Goal: Task Accomplishment & Management: Manage account settings

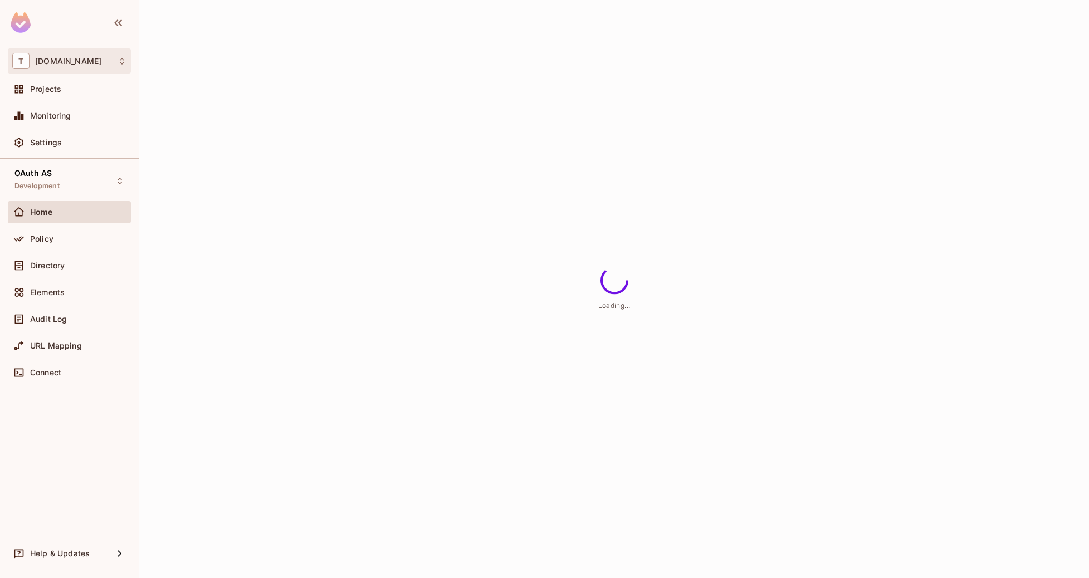
click at [63, 58] on span "[DOMAIN_NAME]" at bounding box center [68, 61] width 66 height 9
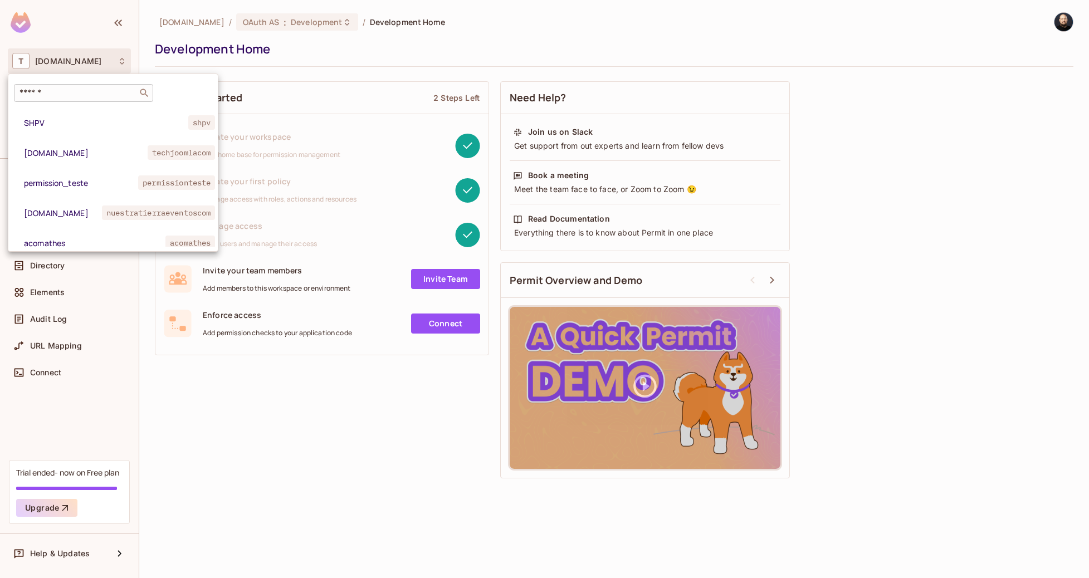
click at [74, 95] on input "text" at bounding box center [75, 92] width 117 height 11
type input "*****"
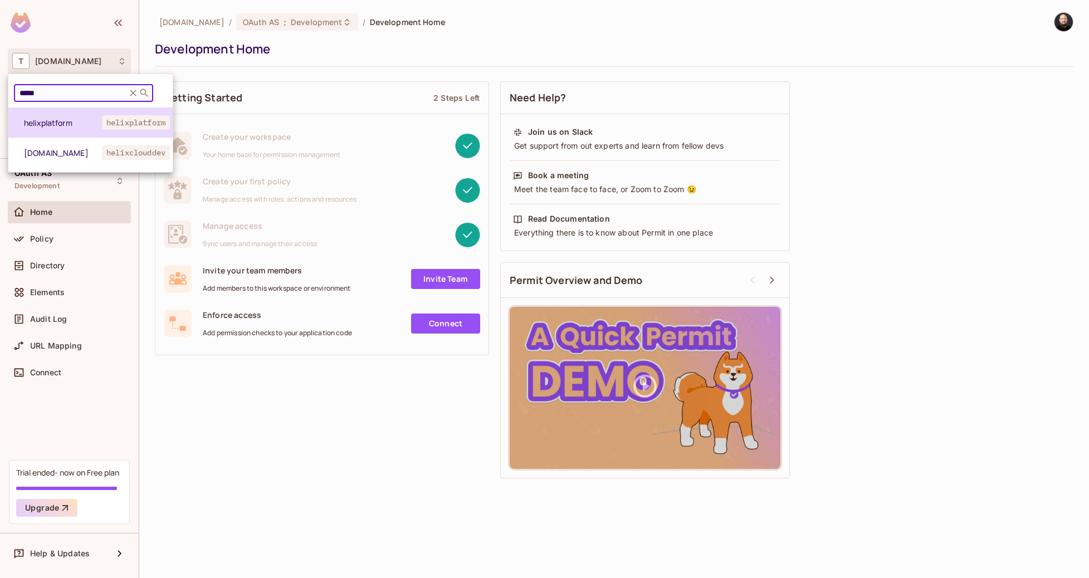
click at [67, 127] on span "helixplatform" at bounding box center [63, 123] width 78 height 11
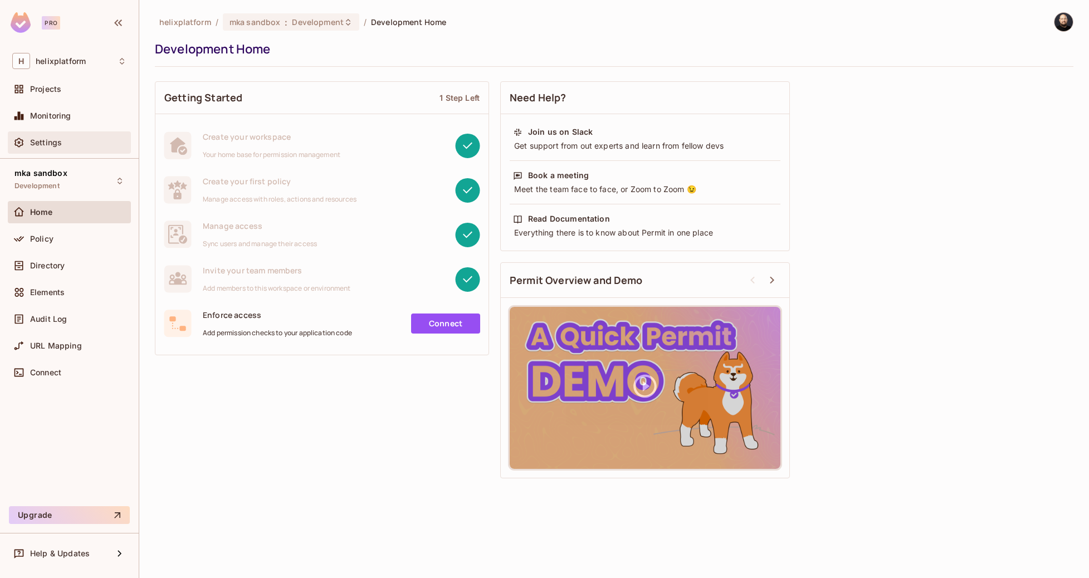
click at [95, 147] on div "Settings" at bounding box center [78, 142] width 96 height 9
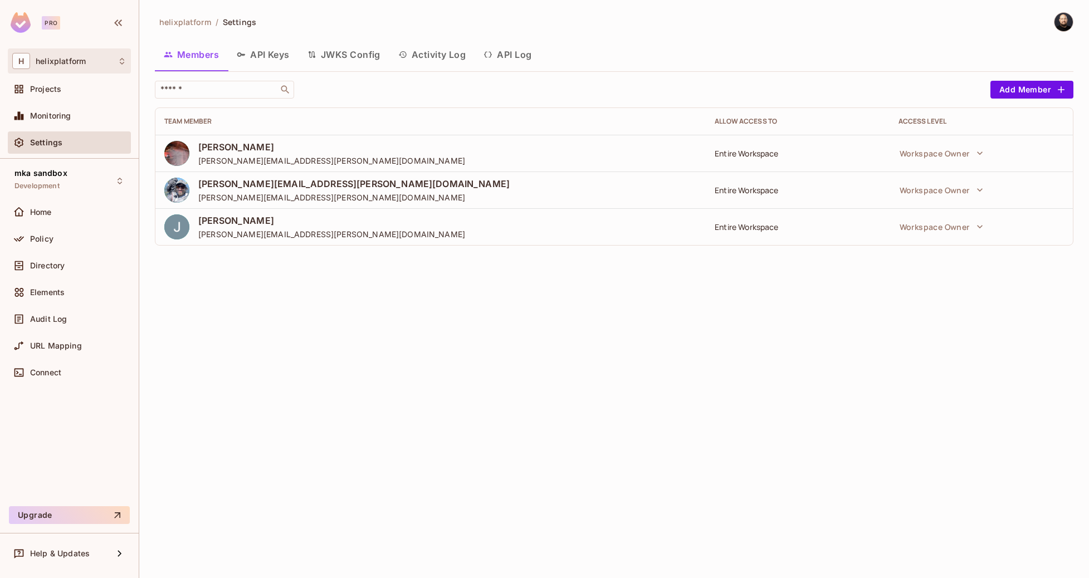
click at [86, 58] on div "H helixplatform" at bounding box center [69, 61] width 114 height 16
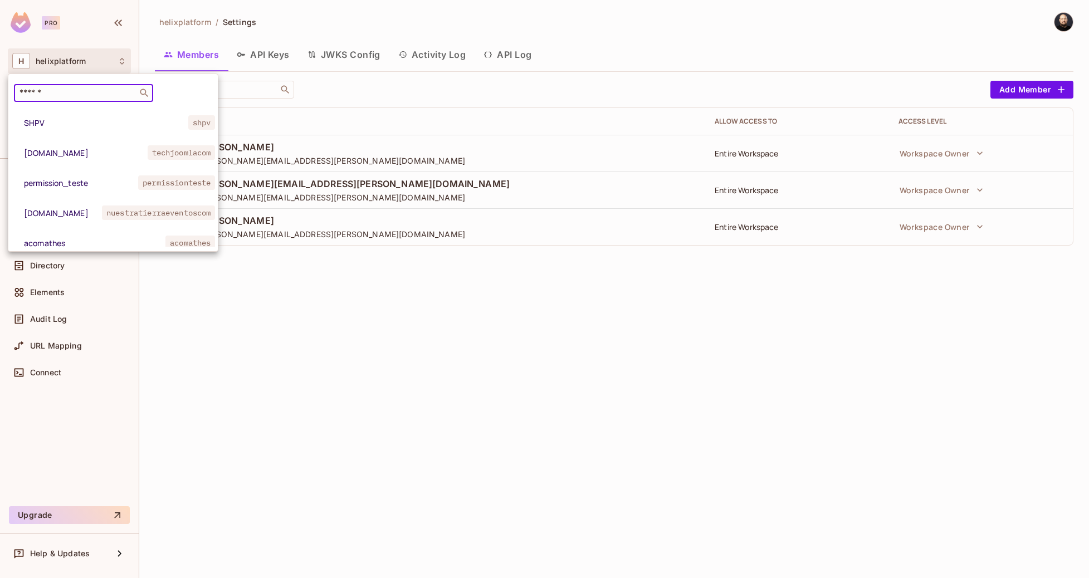
click at [96, 92] on input "text" at bounding box center [75, 92] width 117 height 11
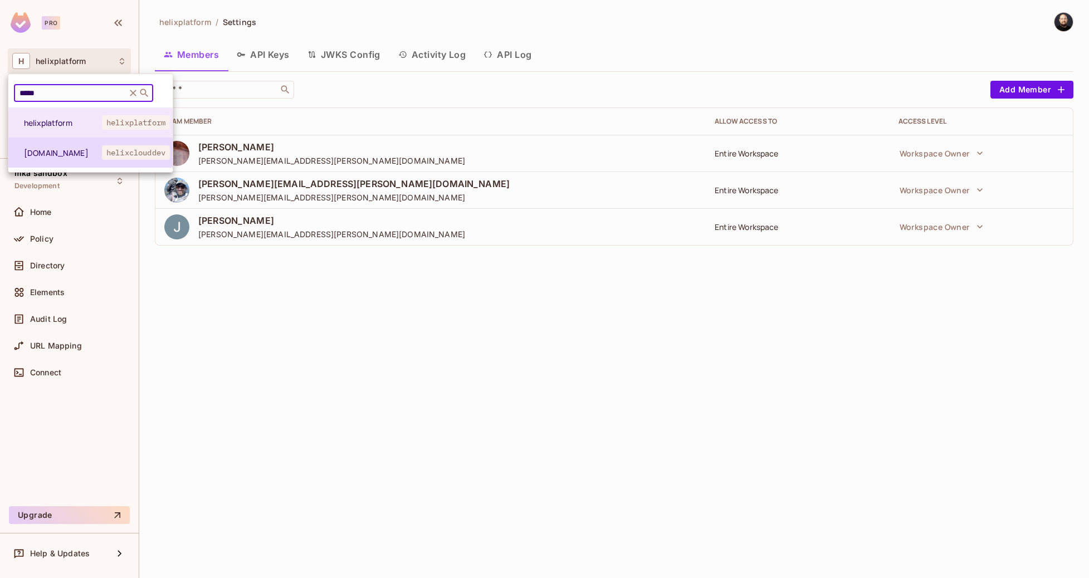
type input "*****"
click at [108, 150] on span "helixclouddev" at bounding box center [136, 152] width 68 height 14
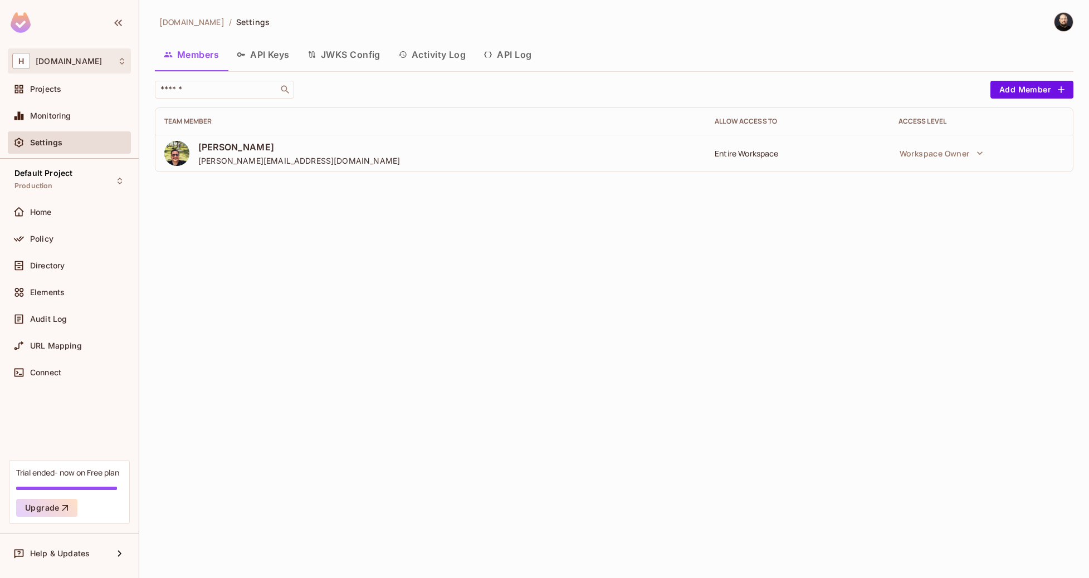
click at [78, 66] on div "H helixcloud.dev" at bounding box center [69, 61] width 114 height 16
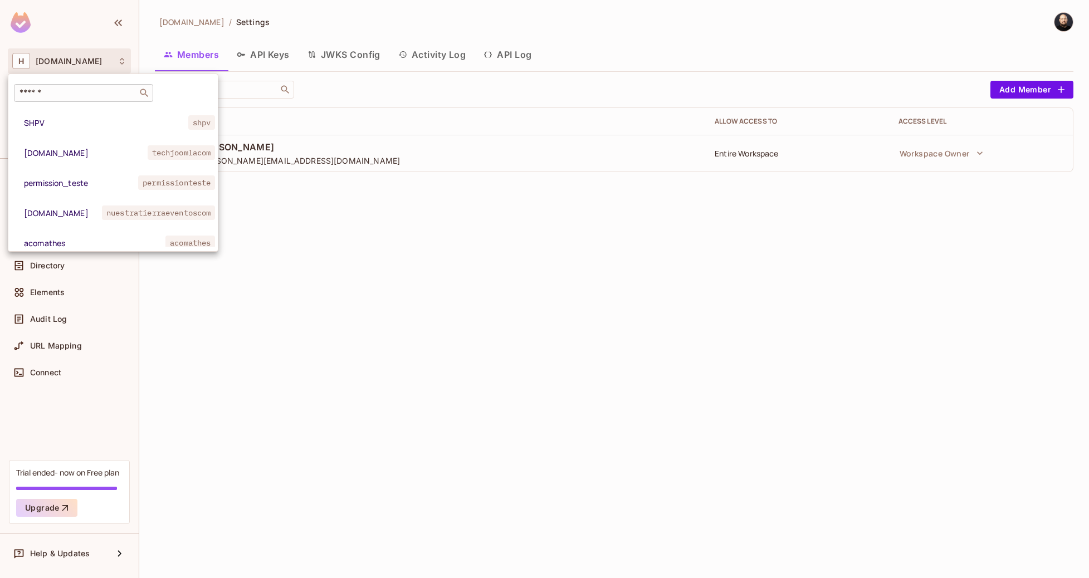
click at [83, 84] on div "​" at bounding box center [83, 93] width 139 height 18
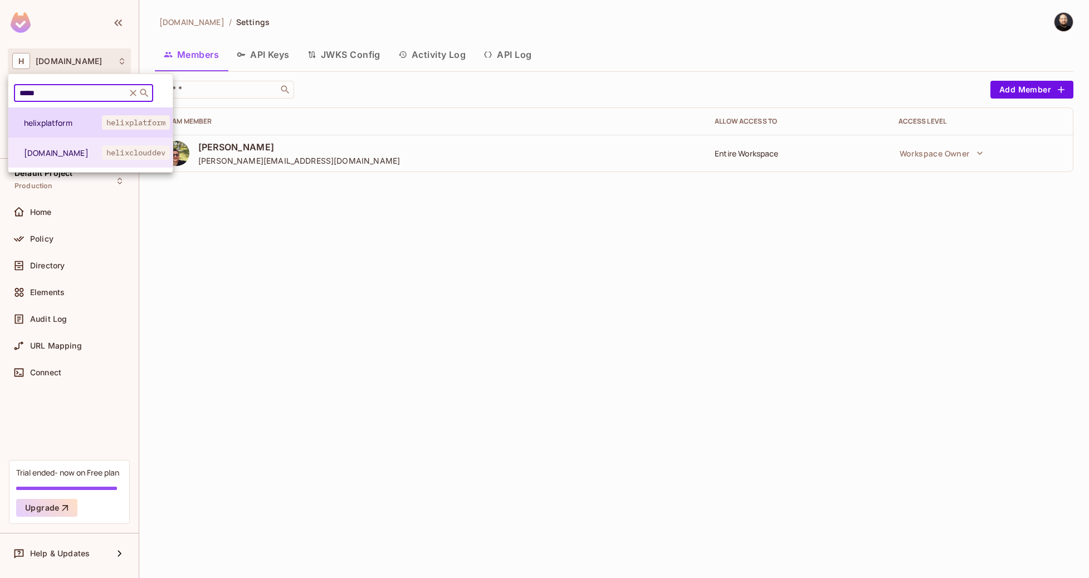
type input "*****"
click at [89, 127] on span "helixplatform" at bounding box center [63, 123] width 78 height 11
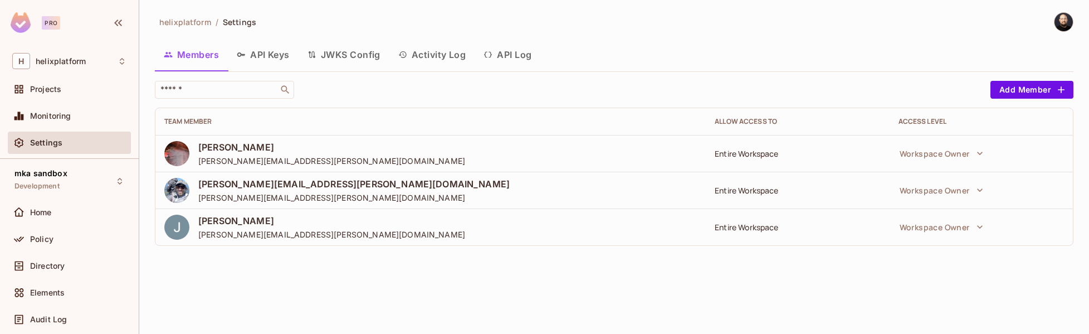
click at [76, 223] on div "Home" at bounding box center [69, 214] width 123 height 27
click at [66, 240] on div "Policy" at bounding box center [78, 239] width 96 height 9
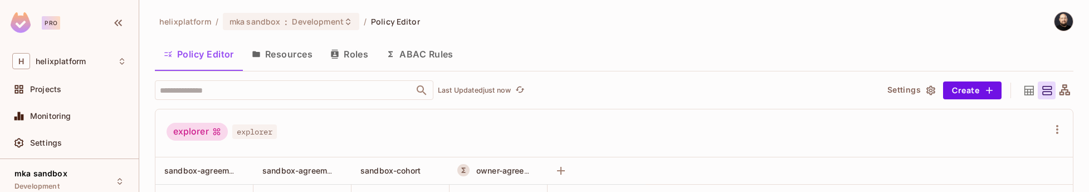
scroll to position [93, 0]
click at [260, 59] on button "Resources" at bounding box center [282, 54] width 79 height 28
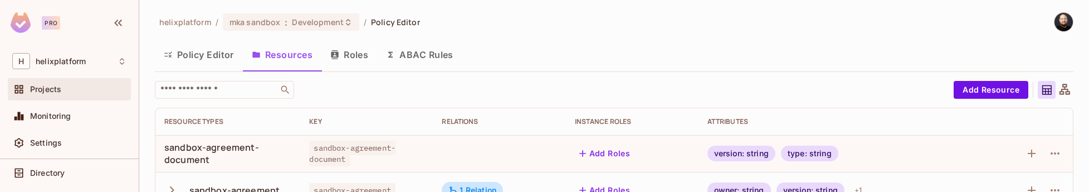
click at [62, 91] on div "Projects" at bounding box center [78, 89] width 96 height 9
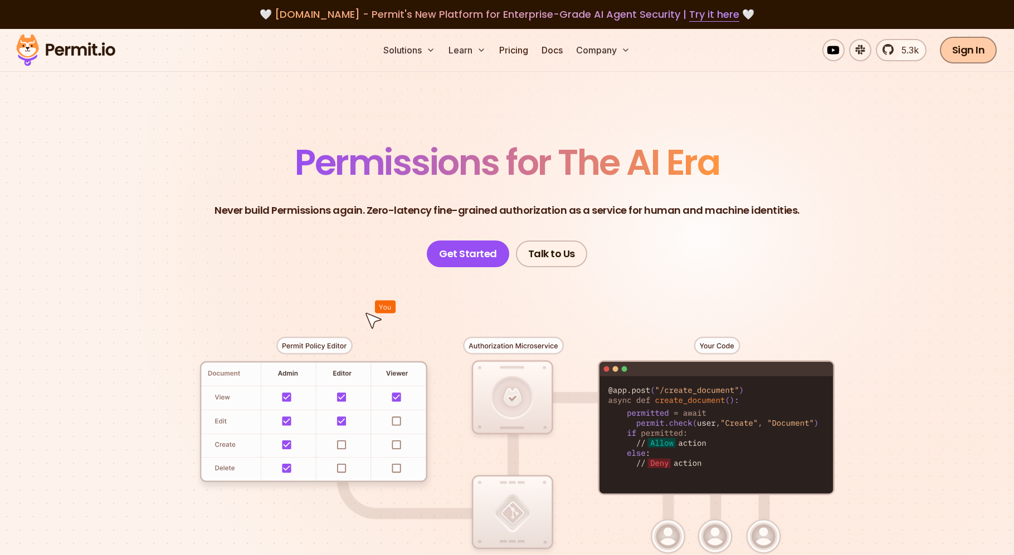
click at [948, 46] on link "Sign In" at bounding box center [968, 50] width 57 height 27
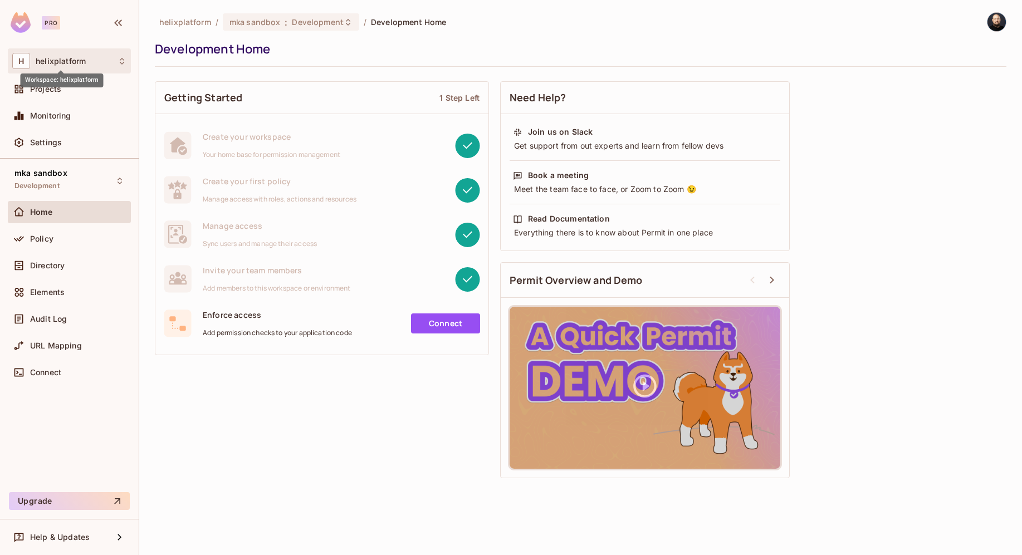
click at [81, 62] on span "helixplatform" at bounding box center [61, 61] width 50 height 9
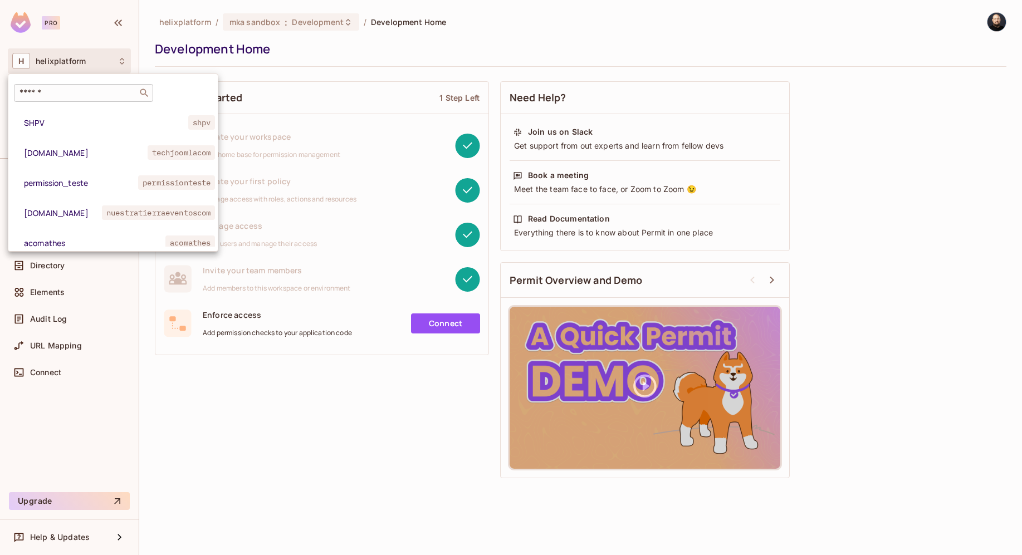
click at [89, 85] on div "​" at bounding box center [83, 93] width 139 height 18
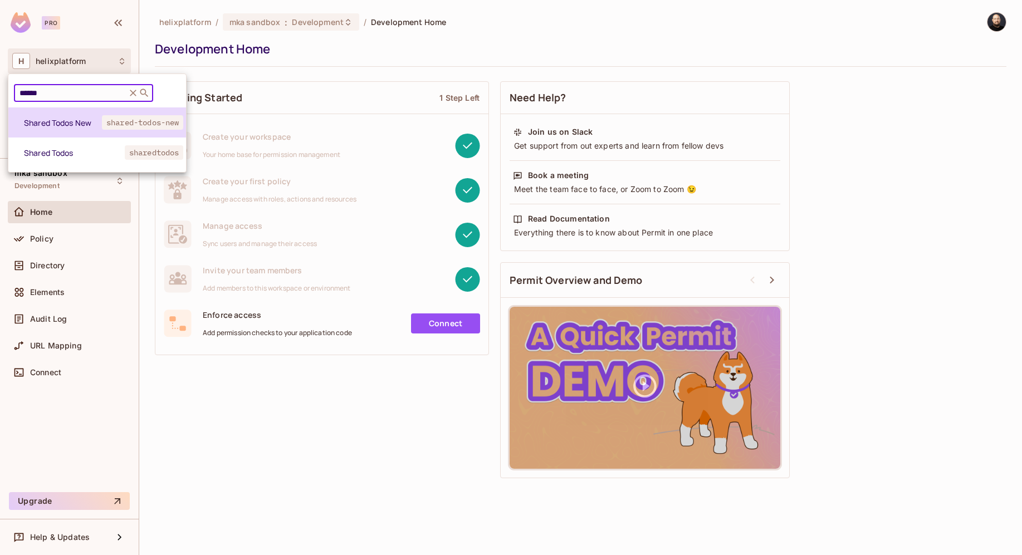
type input "******"
click at [91, 130] on li "Shared Todos New shared-todos-new" at bounding box center [97, 123] width 178 height 30
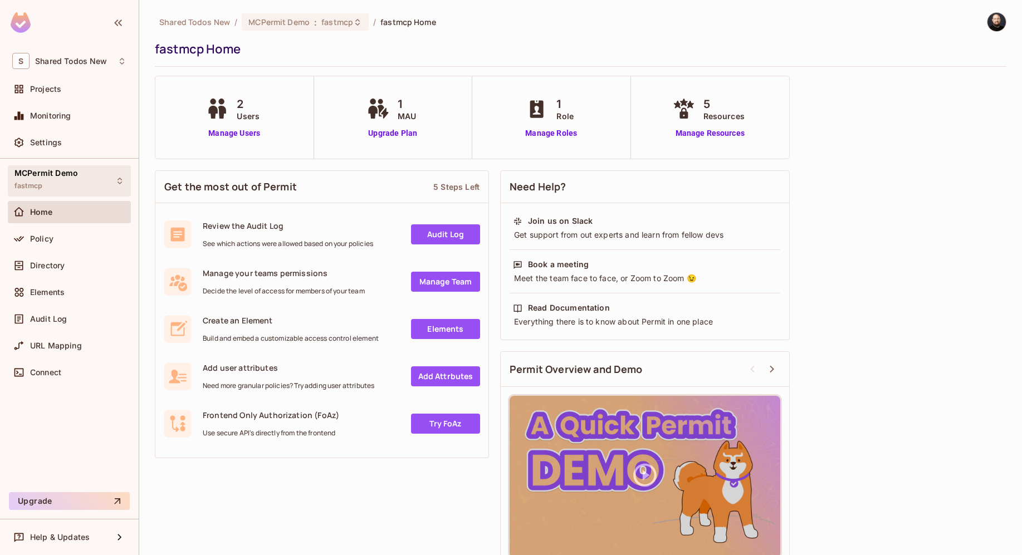
click at [85, 168] on div "MCPermit Demo fastmcp" at bounding box center [69, 180] width 123 height 31
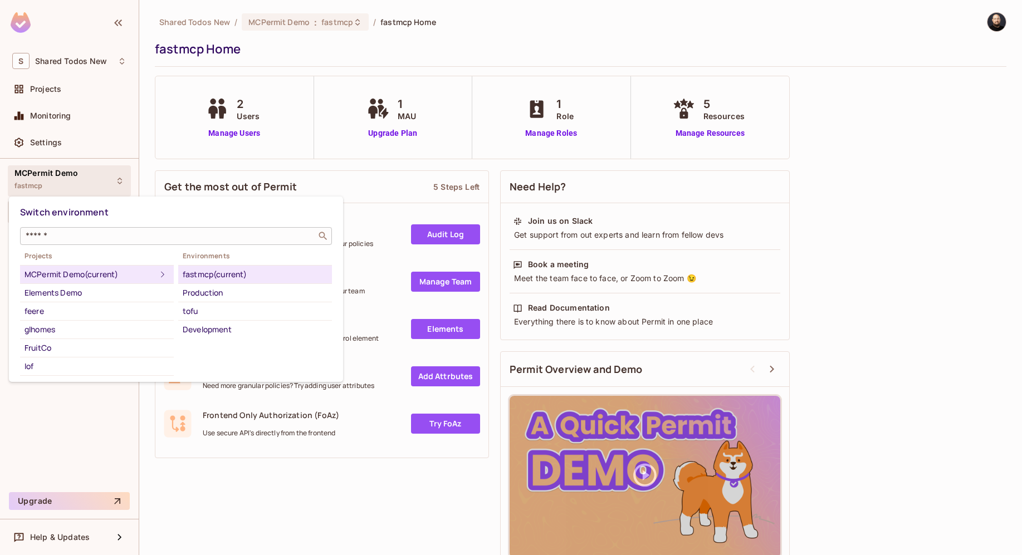
click at [91, 235] on input "text" at bounding box center [168, 236] width 290 height 11
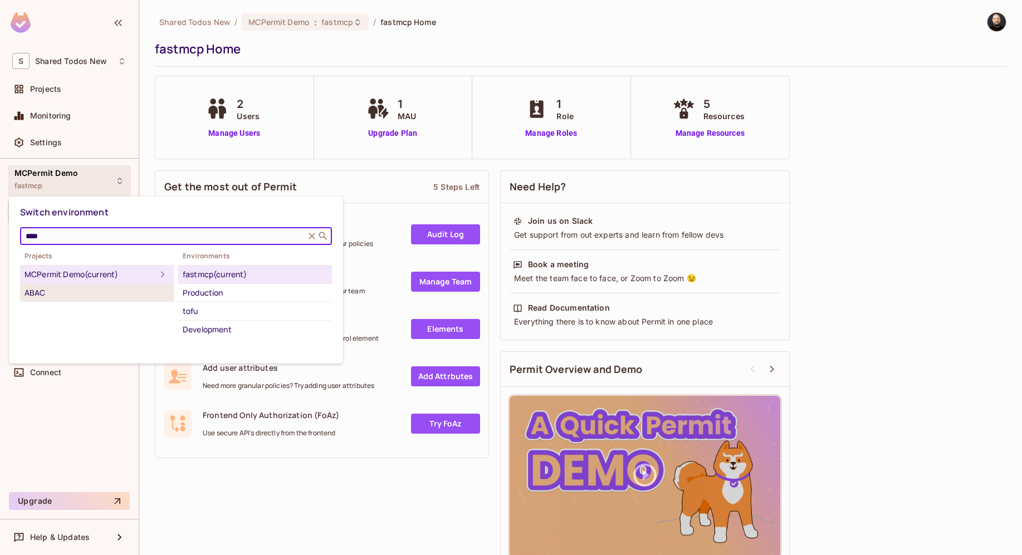
type input "****"
click at [82, 290] on div "ABAC" at bounding box center [97, 292] width 145 height 13
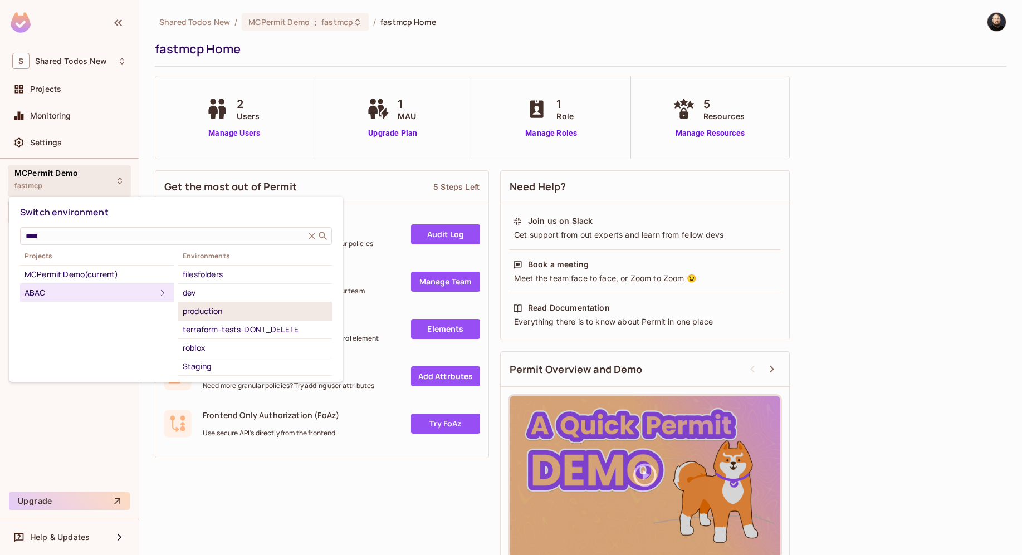
click at [214, 314] on div "production" at bounding box center [255, 311] width 145 height 13
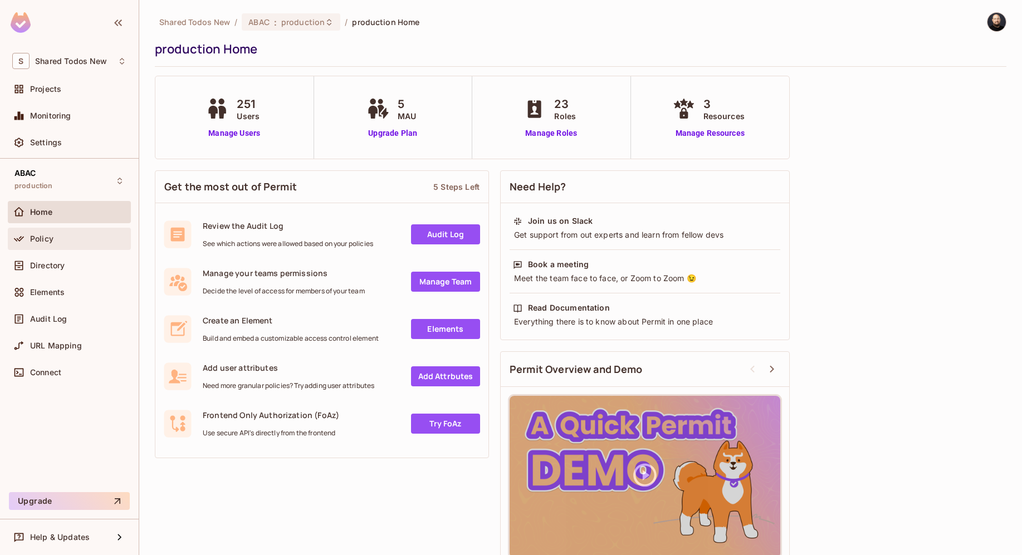
click at [82, 235] on div "Policy" at bounding box center [78, 239] width 96 height 9
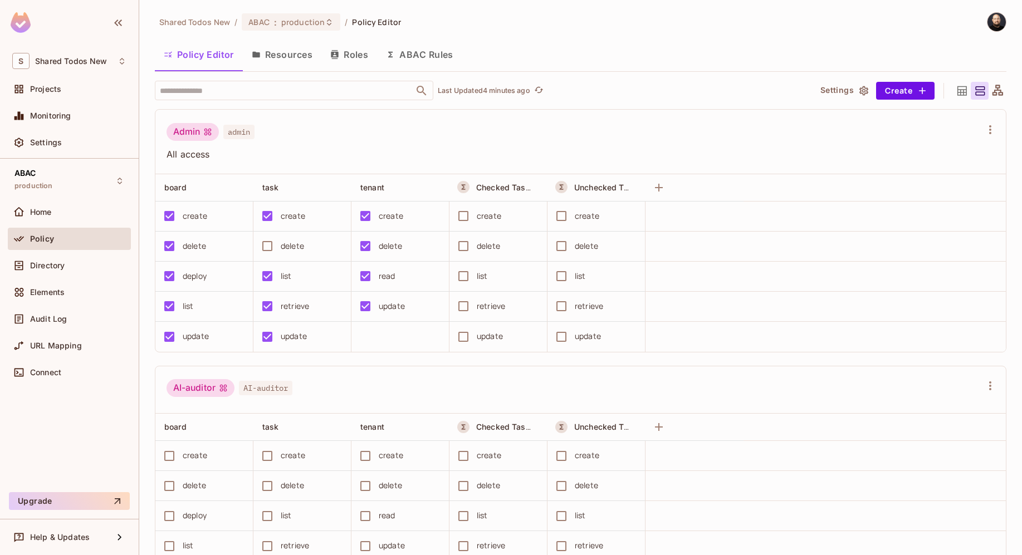
click at [190, 134] on div "Admin" at bounding box center [193, 132] width 52 height 18
click at [293, 245] on div "delete" at bounding box center [292, 246] width 23 height 12
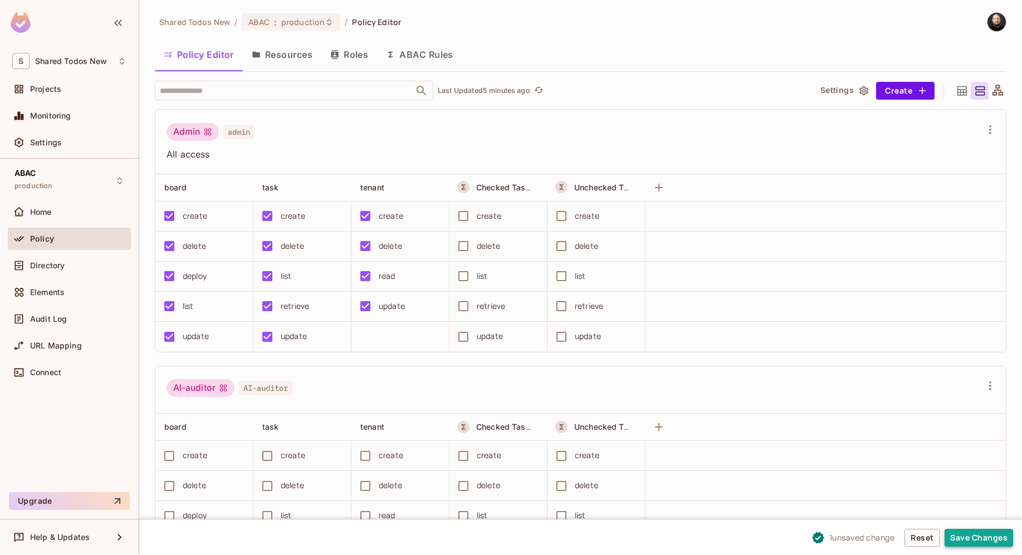
click at [968, 534] on button "Save Changes" at bounding box center [979, 538] width 69 height 18
click at [959, 540] on button "Save Changes" at bounding box center [979, 538] width 69 height 18
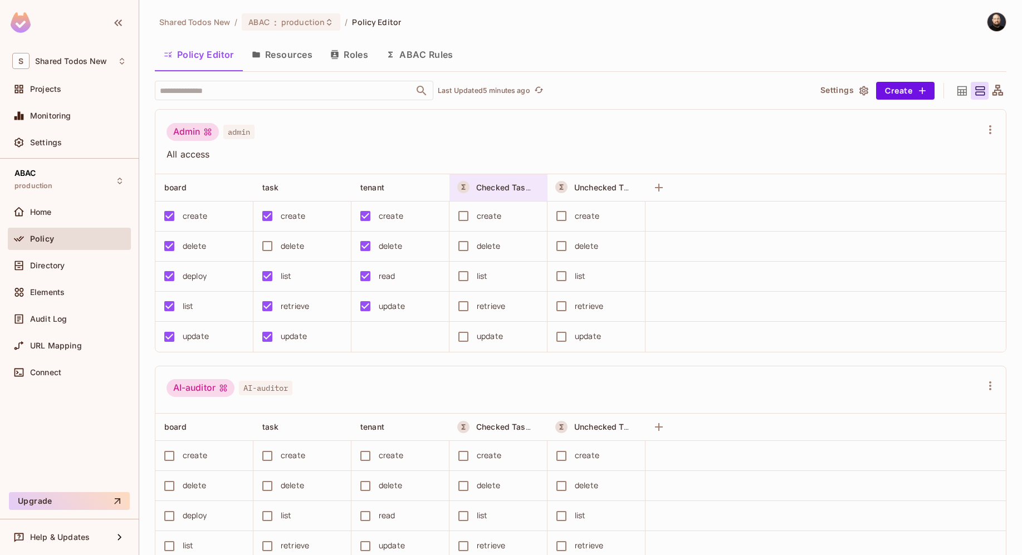
click at [515, 175] on div "Checked Tasks" at bounding box center [499, 187] width 98 height 27
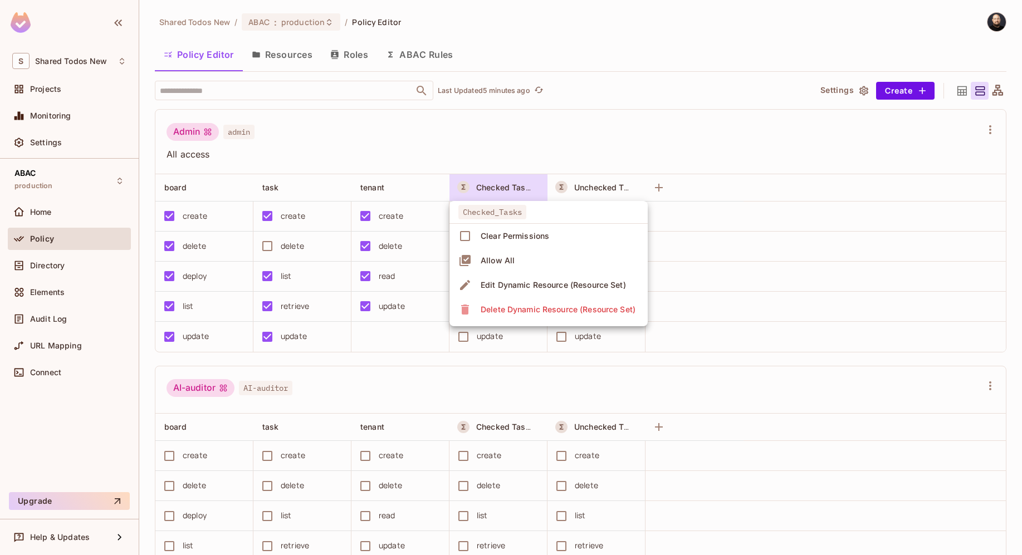
click at [520, 287] on div "Edit Dynamic Resource (Resource Set)" at bounding box center [553, 285] width 145 height 11
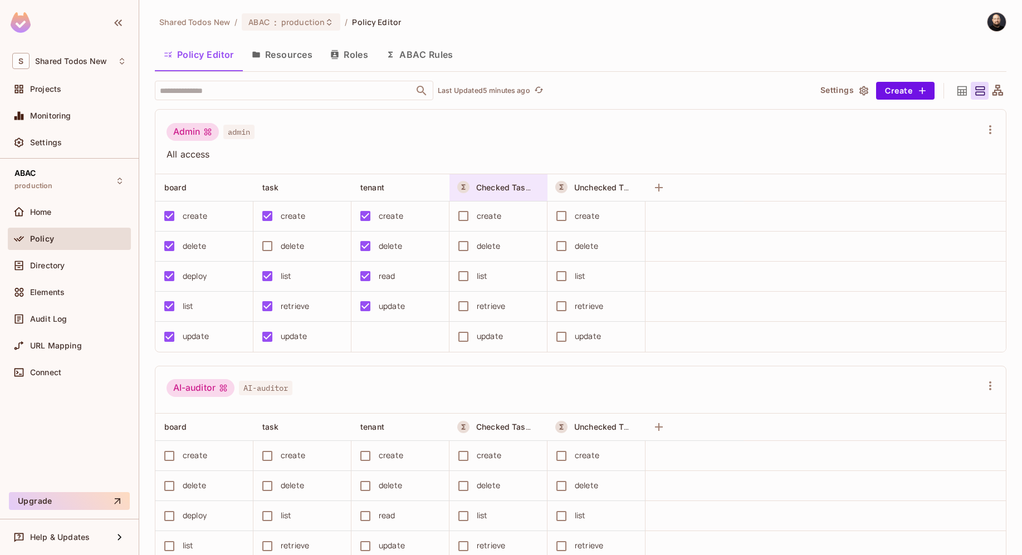
click at [524, 195] on div "Checked Tasks" at bounding box center [499, 187] width 98 height 27
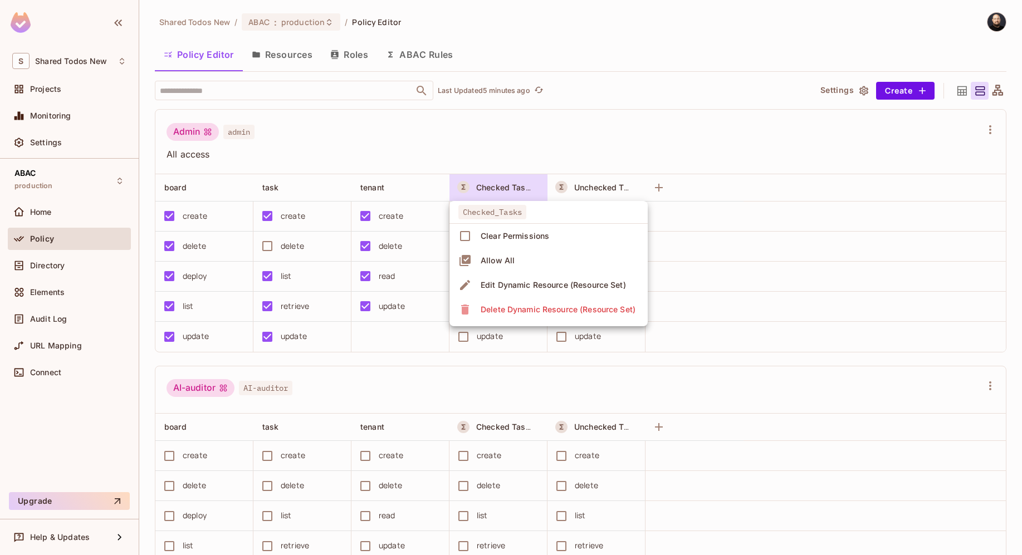
click at [540, 277] on span "Edit Dynamic Resource (Resource Set)" at bounding box center [553, 285] width 152 height 18
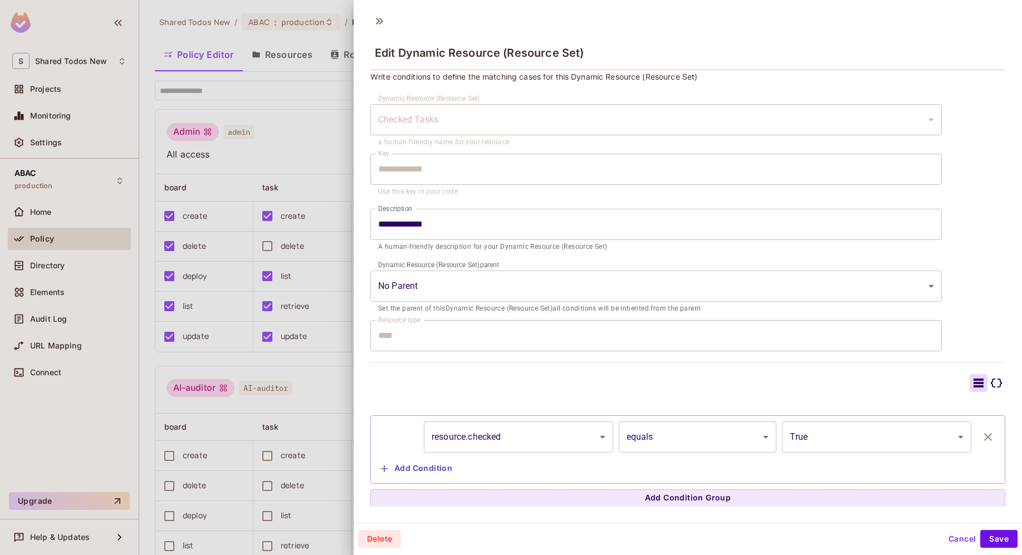
scroll to position [7, 0]
click at [947, 539] on button "Cancel" at bounding box center [962, 539] width 36 height 18
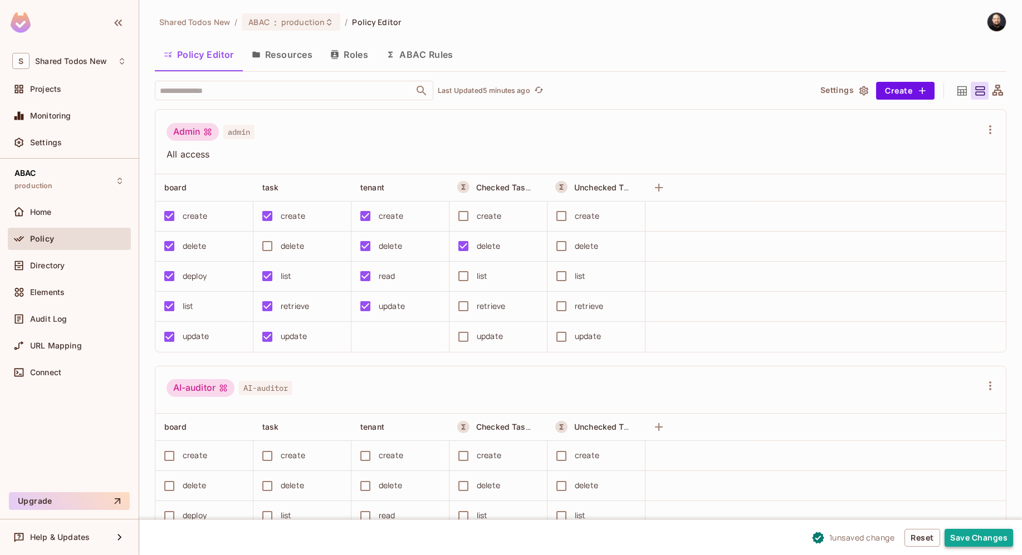
click at [954, 535] on button "Save Changes" at bounding box center [979, 538] width 69 height 18
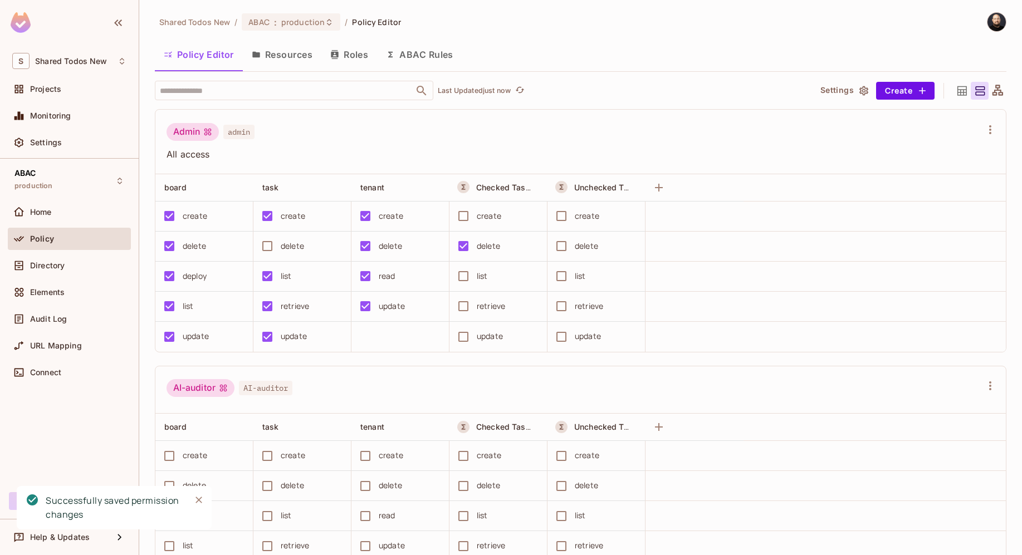
click at [418, 58] on button "ABAC Rules" at bounding box center [419, 55] width 85 height 28
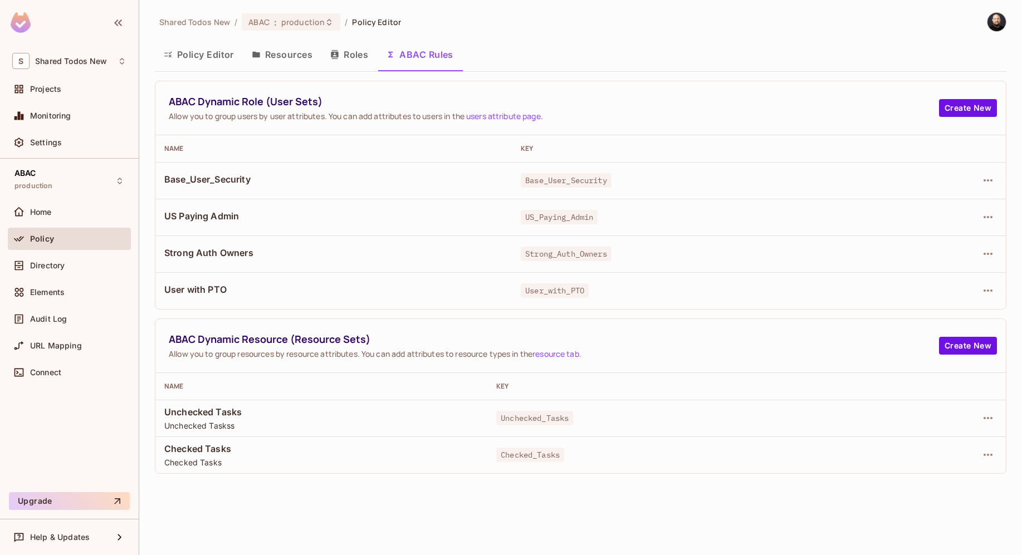
click at [525, 221] on span "US_Paying_Admin" at bounding box center [559, 217] width 77 height 14
click at [986, 214] on icon "button" at bounding box center [988, 217] width 13 height 13
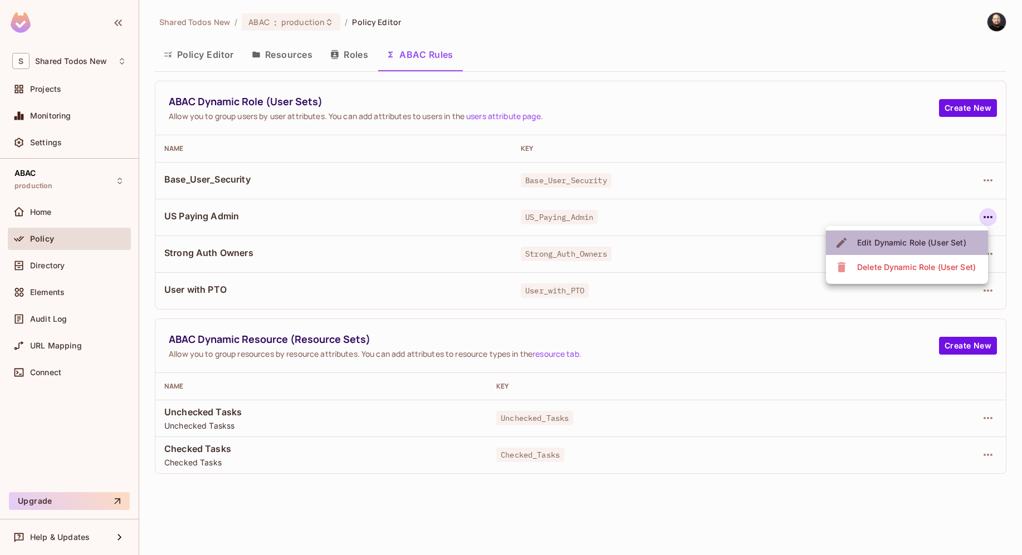
click at [957, 238] on div "Edit Dynamic Role (User Set)" at bounding box center [911, 242] width 109 height 11
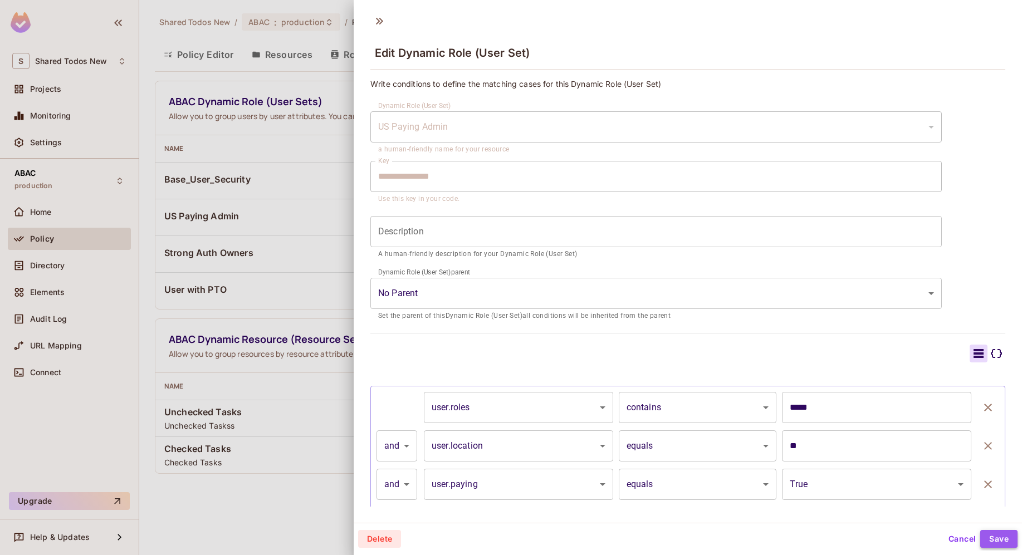
click at [988, 538] on button "Save" at bounding box center [999, 539] width 37 height 18
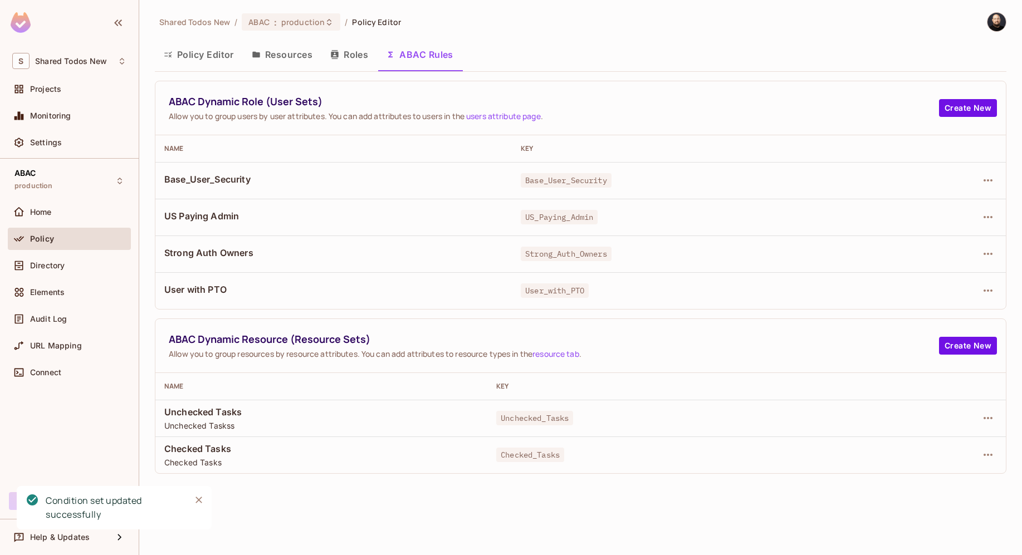
click at [191, 62] on button "Policy Editor" at bounding box center [199, 55] width 88 height 28
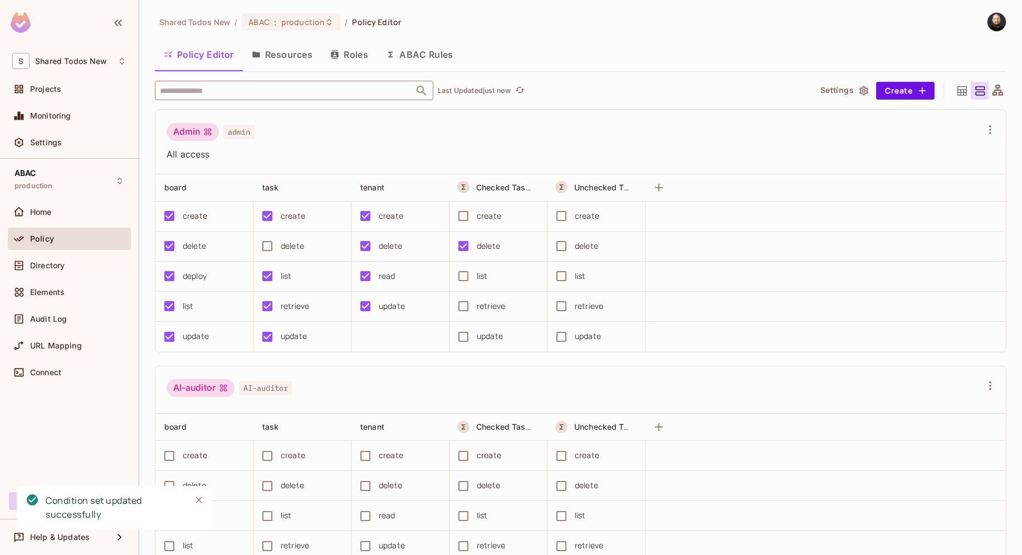
click at [256, 89] on input "text" at bounding box center [284, 90] width 255 height 19
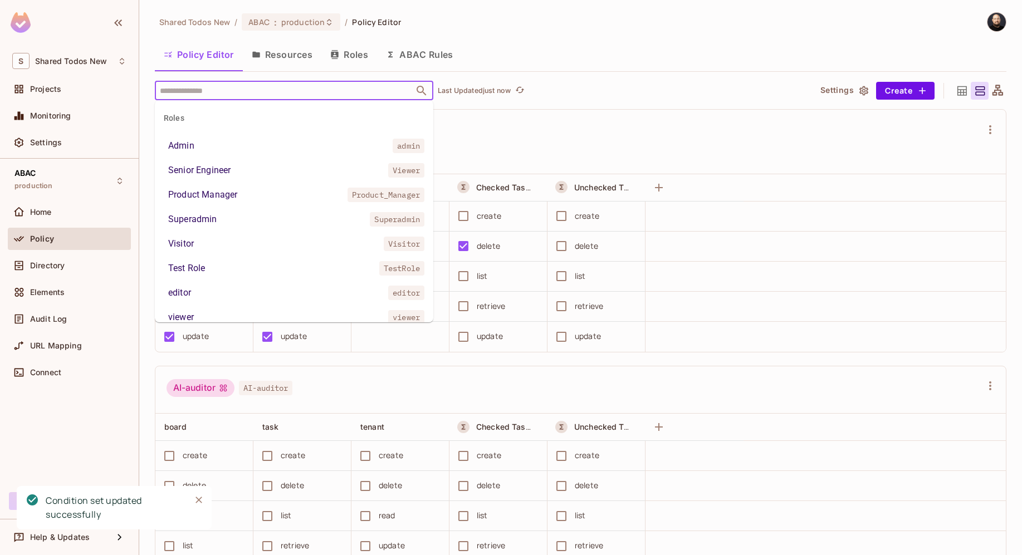
drag, startPoint x: 506, startPoint y: 133, endPoint x: 489, endPoint y: 133, distance: 17.3
click at [506, 133] on div "Admin admin" at bounding box center [574, 133] width 815 height 21
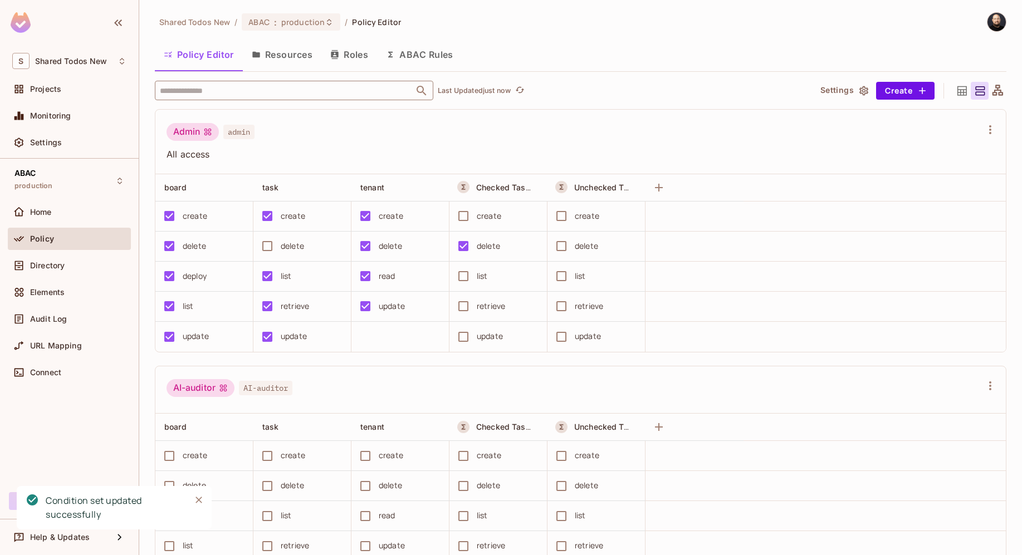
click at [262, 90] on input "text" at bounding box center [284, 90] width 255 height 19
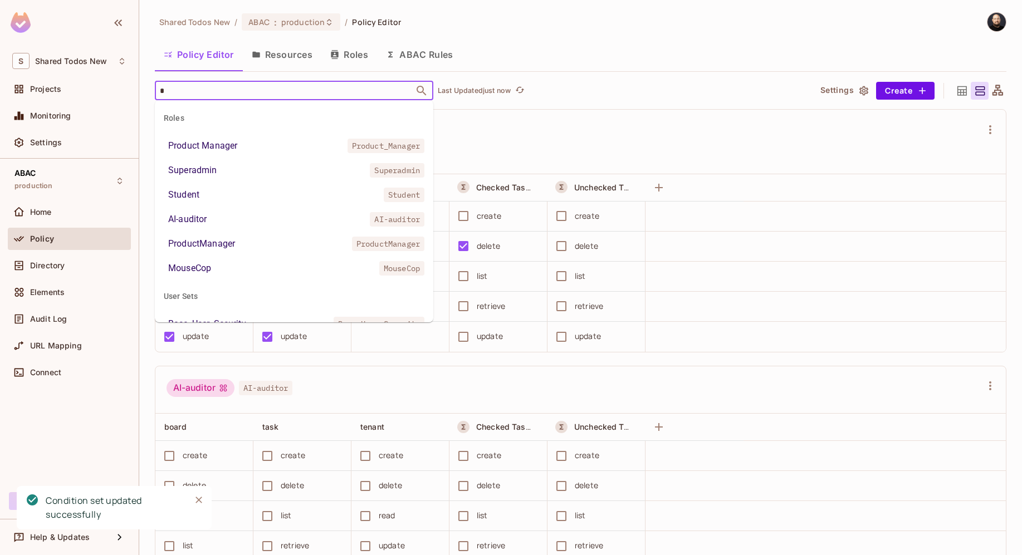
type input "**"
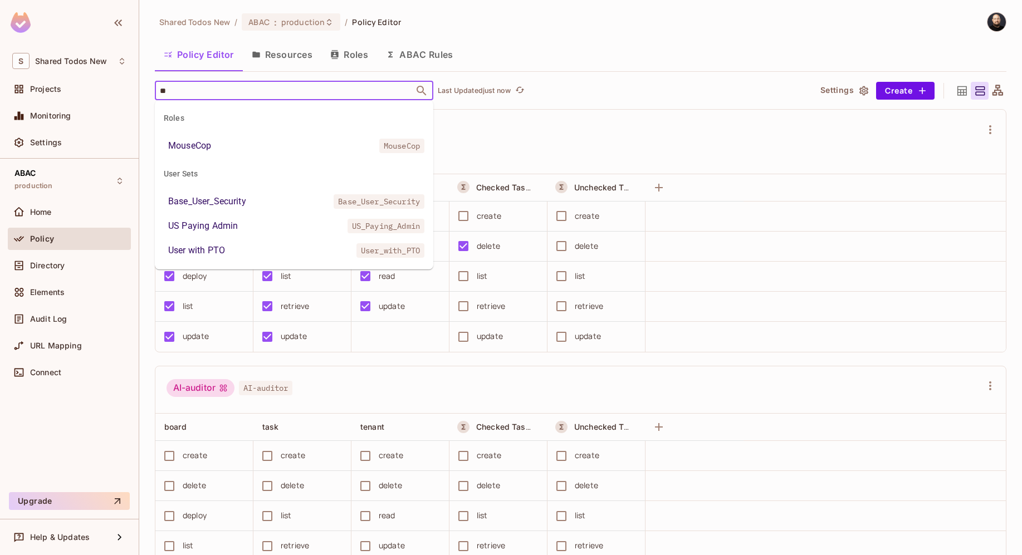
click at [257, 220] on li "US Paying Admin US_Paying_Admin" at bounding box center [294, 226] width 279 height 20
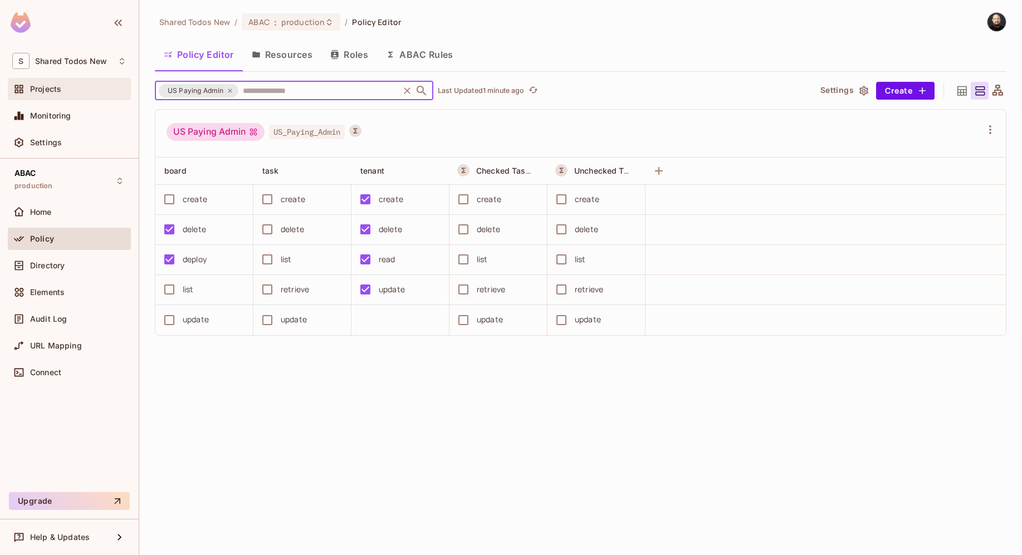
click at [86, 93] on div "Projects" at bounding box center [78, 89] width 96 height 9
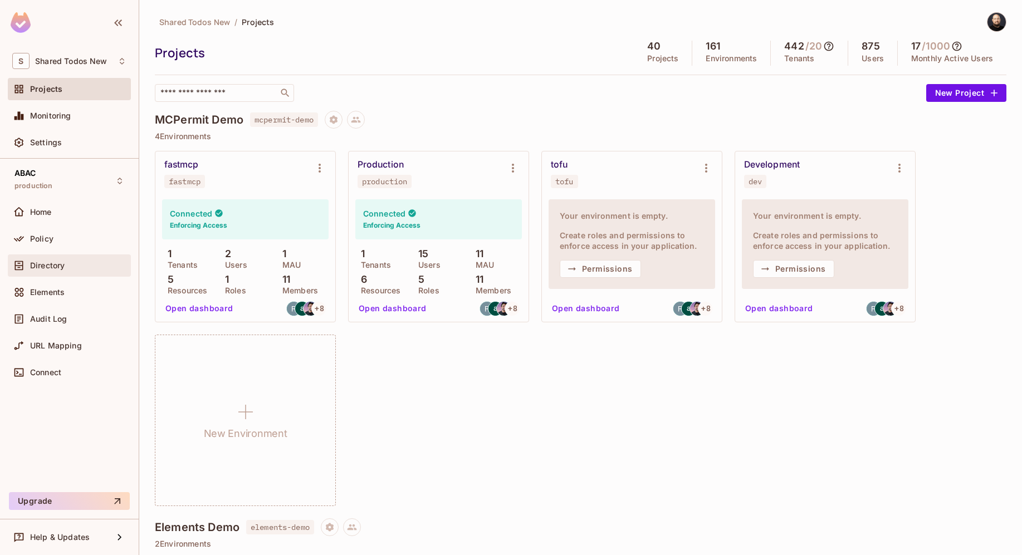
click at [58, 262] on span "Directory" at bounding box center [47, 265] width 35 height 9
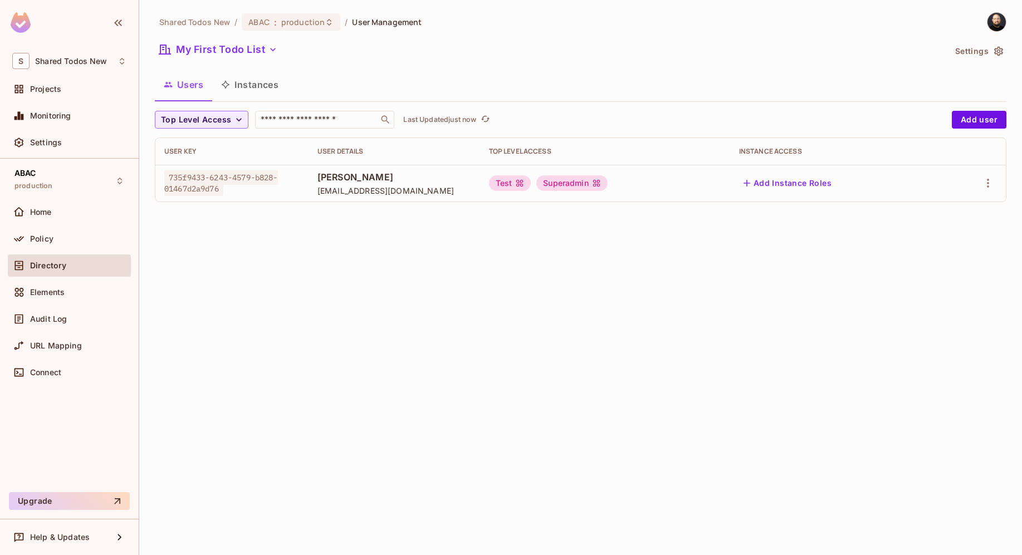
click at [260, 93] on button "Instances" at bounding box center [249, 85] width 75 height 28
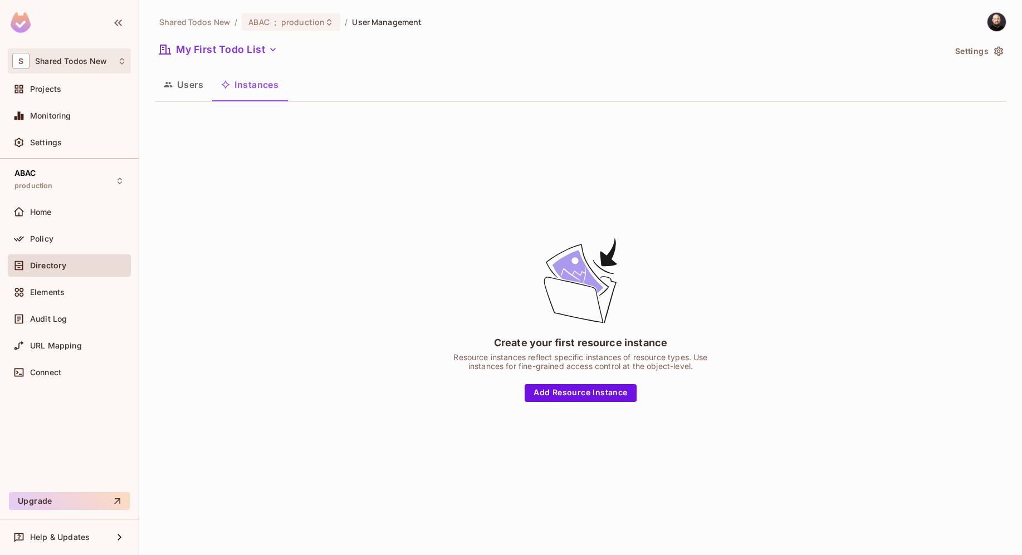
click at [101, 66] on div "S Shared Todos New" at bounding box center [69, 61] width 114 height 16
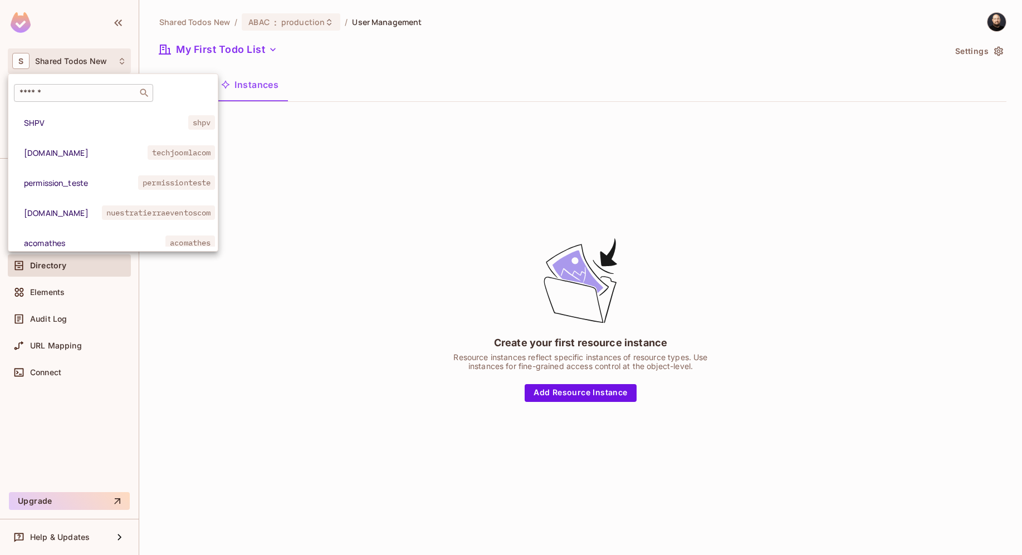
click at [83, 97] on input "text" at bounding box center [75, 92] width 117 height 11
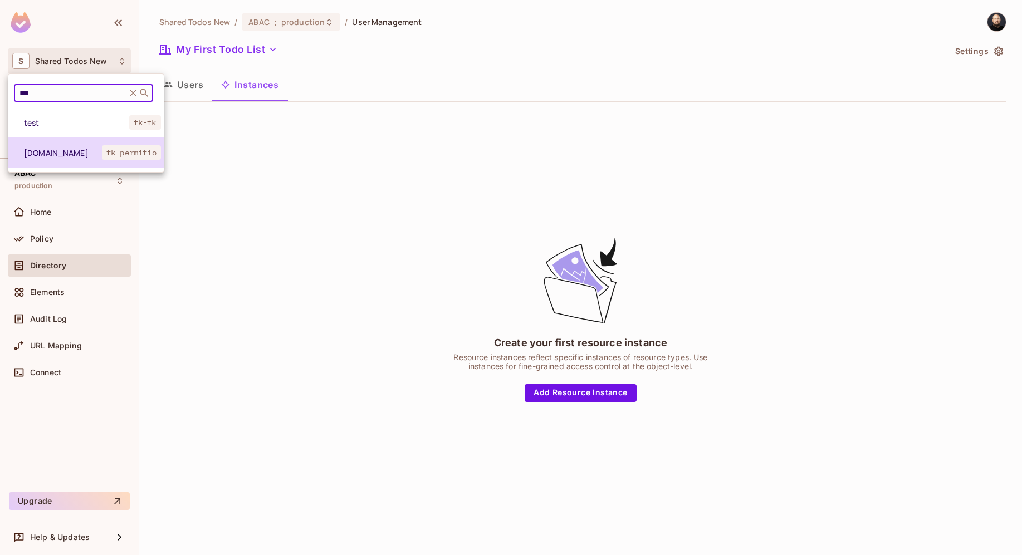
type input "***"
click at [101, 149] on span "[DOMAIN_NAME]" at bounding box center [63, 153] width 78 height 11
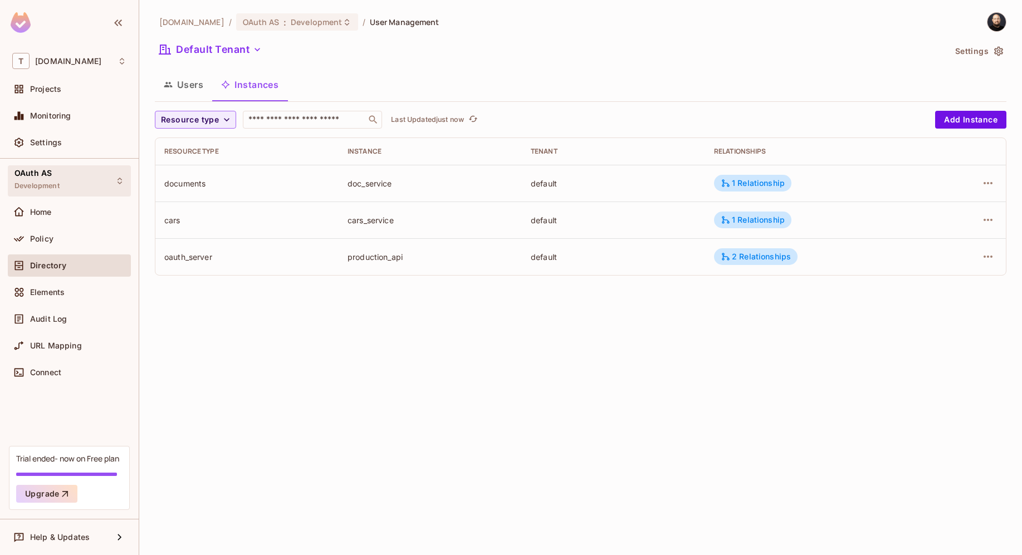
click at [51, 187] on span "Development" at bounding box center [36, 186] width 45 height 9
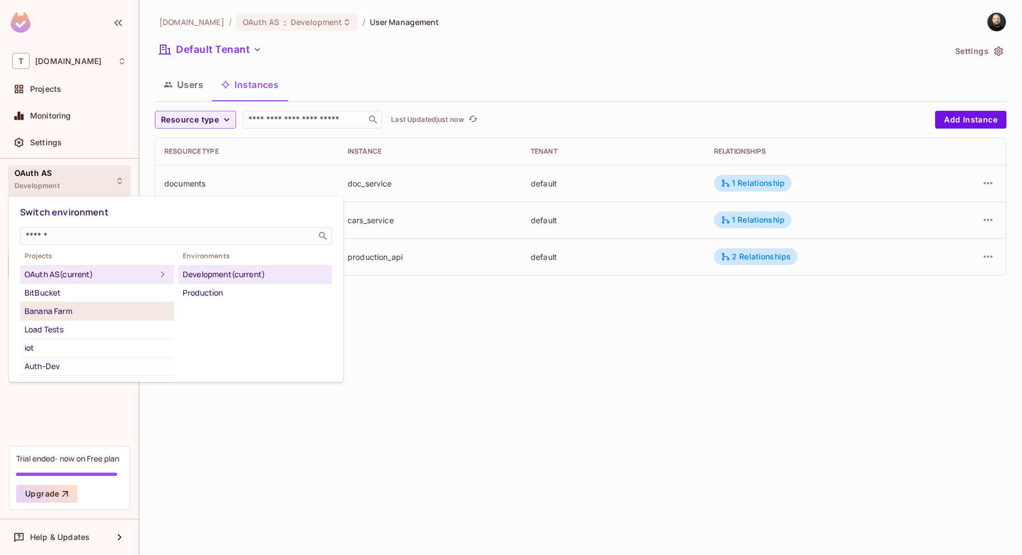
click at [73, 313] on div "Banana Farm" at bounding box center [97, 311] width 145 height 13
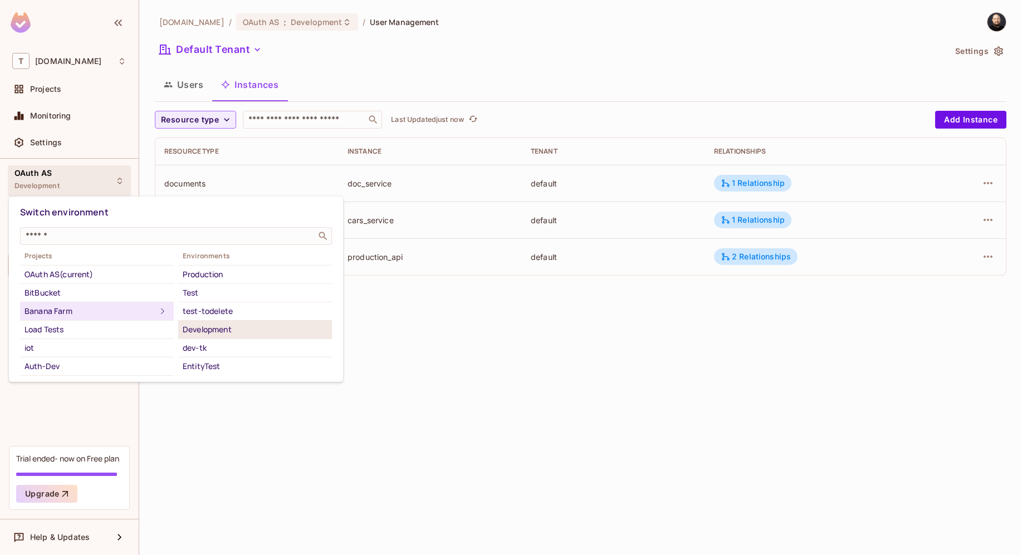
click at [206, 328] on div "Development" at bounding box center [255, 329] width 145 height 13
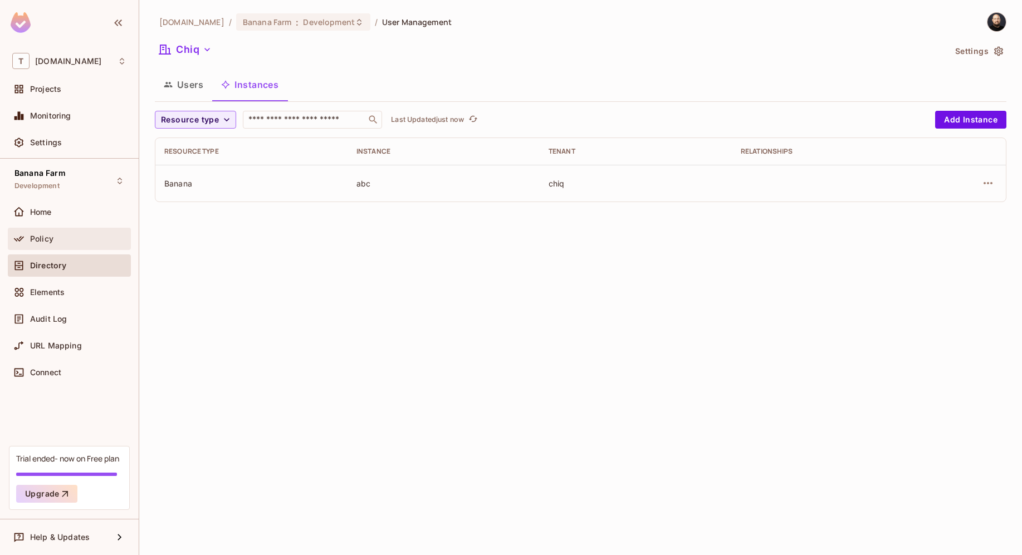
click at [80, 235] on div "Policy" at bounding box center [78, 239] width 96 height 9
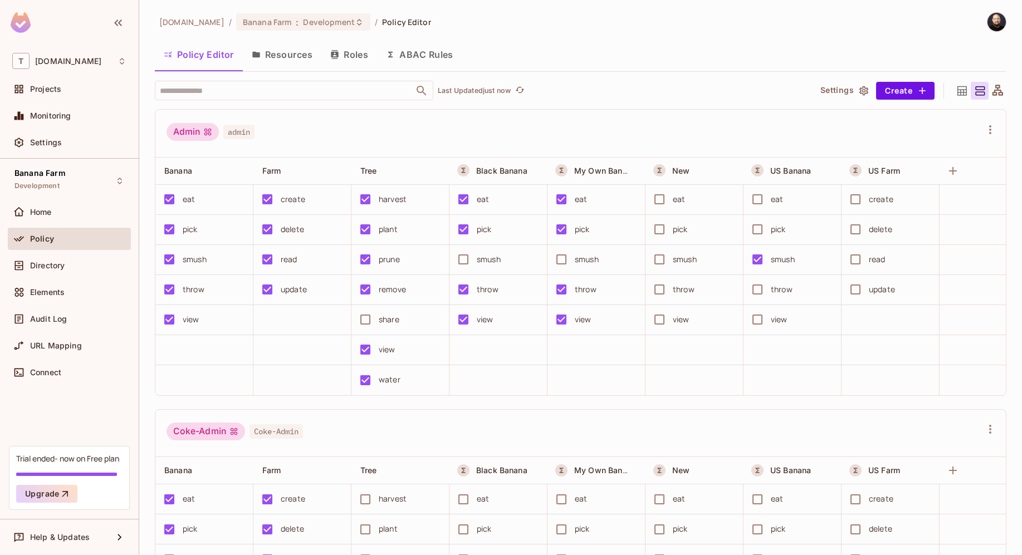
click at [420, 58] on button "ABAC Rules" at bounding box center [419, 55] width 85 height 28
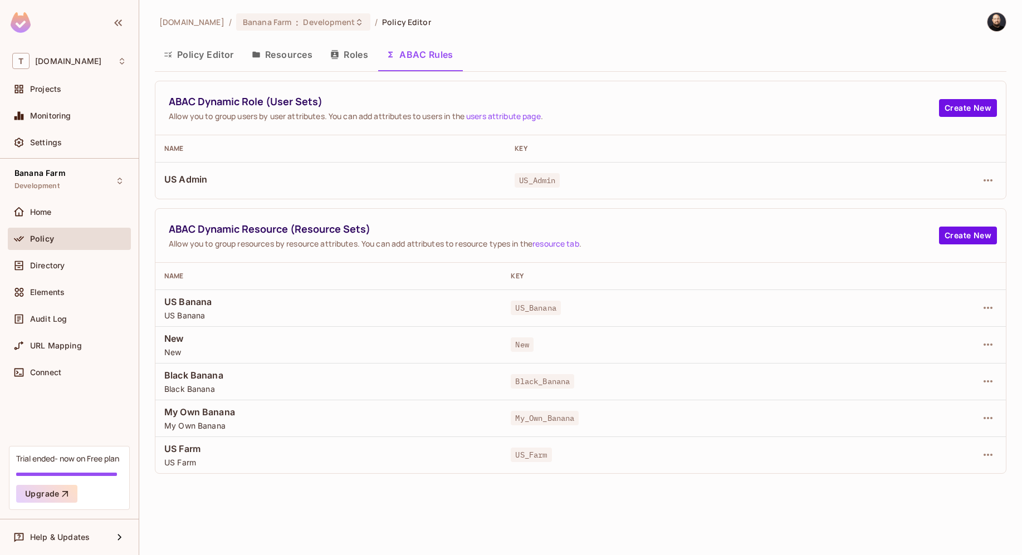
click at [221, 52] on button "Policy Editor" at bounding box center [199, 55] width 88 height 28
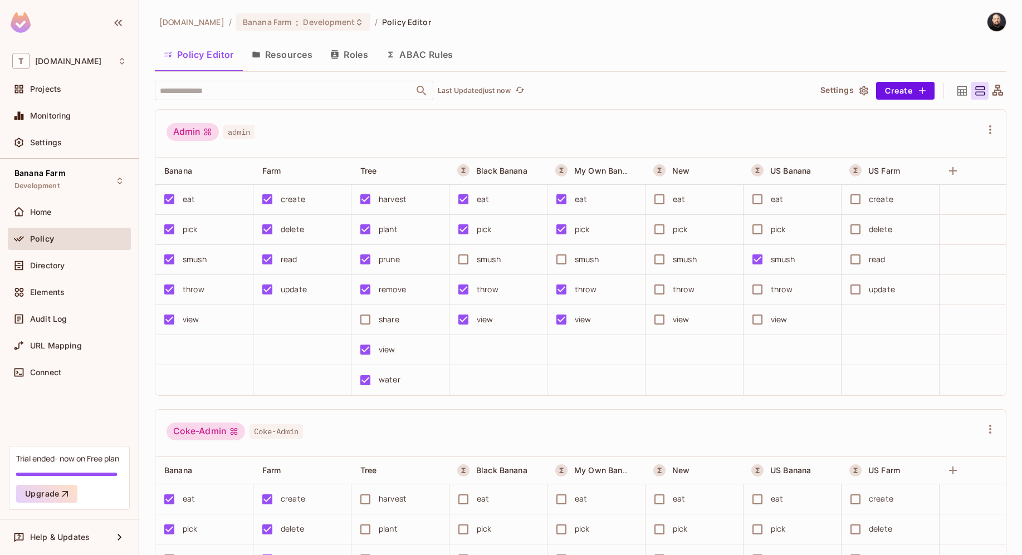
click at [262, 55] on button "Resources" at bounding box center [282, 55] width 79 height 28
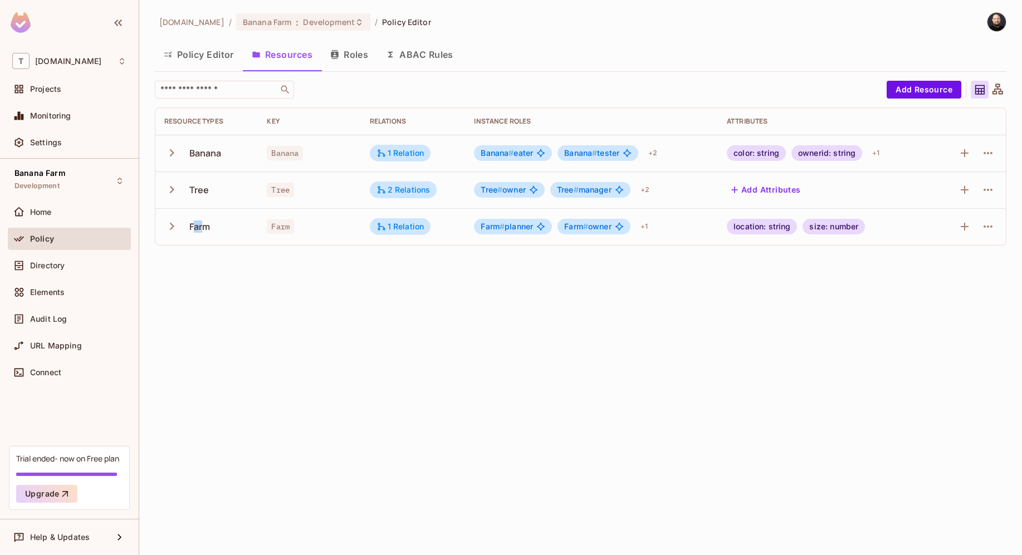
drag, startPoint x: 194, startPoint y: 227, endPoint x: 214, endPoint y: 227, distance: 20.1
click at [214, 227] on div "Farm" at bounding box center [206, 226] width 85 height 23
drag, startPoint x: 209, startPoint y: 194, endPoint x: 194, endPoint y: 188, distance: 16.2
click at [194, 188] on div "Tree" at bounding box center [206, 189] width 85 height 23
click at [206, 153] on div "Banana" at bounding box center [205, 153] width 32 height 12
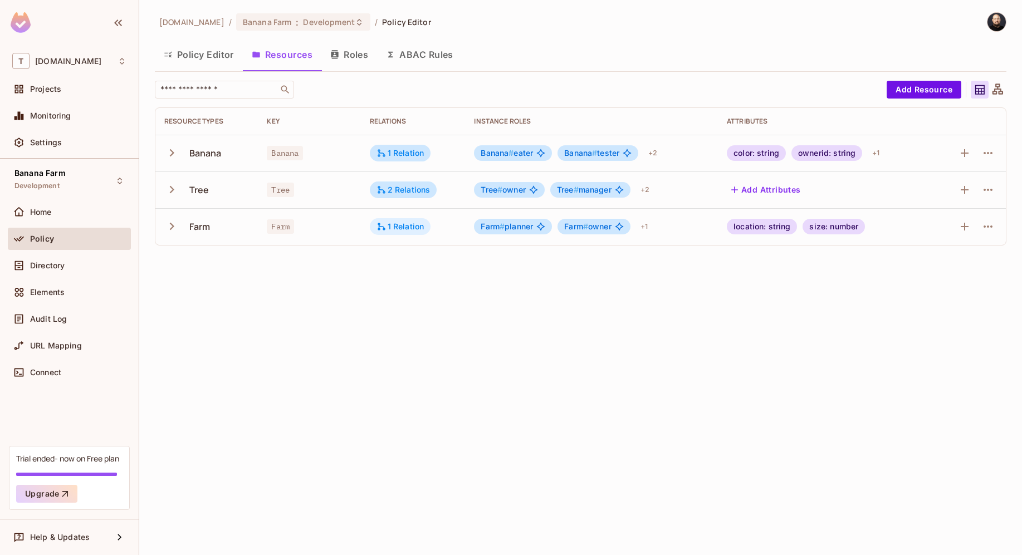
click at [388, 232] on div "1 Relation" at bounding box center [400, 226] width 61 height 17
click at [998, 88] on div at bounding box center [511, 277] width 1022 height 555
click at [999, 89] on icon at bounding box center [998, 89] width 11 height 11
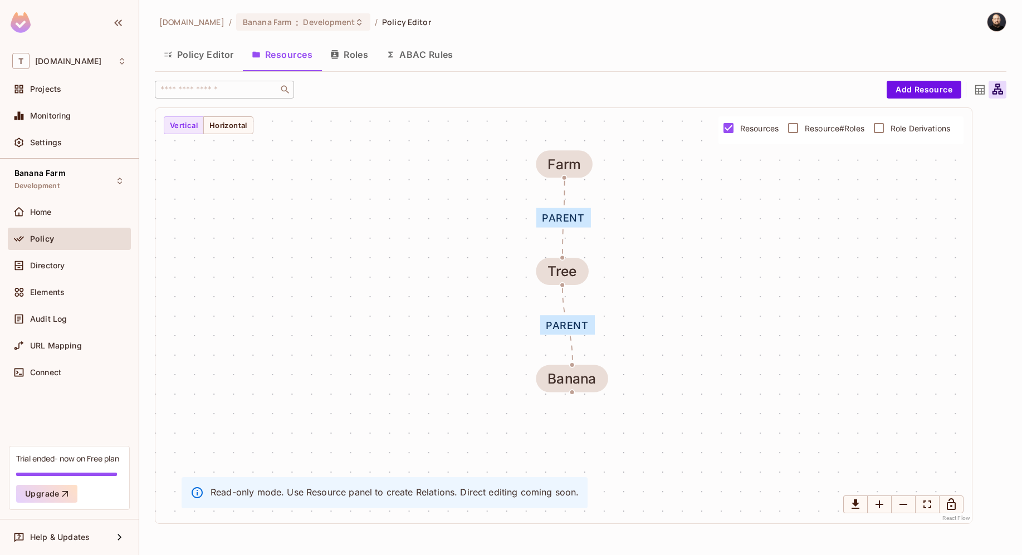
drag, startPoint x: 618, startPoint y: 296, endPoint x: 620, endPoint y: 256, distance: 40.7
click at [620, 256] on div "parent parent Banana Tree Farm" at bounding box center [563, 316] width 817 height 416
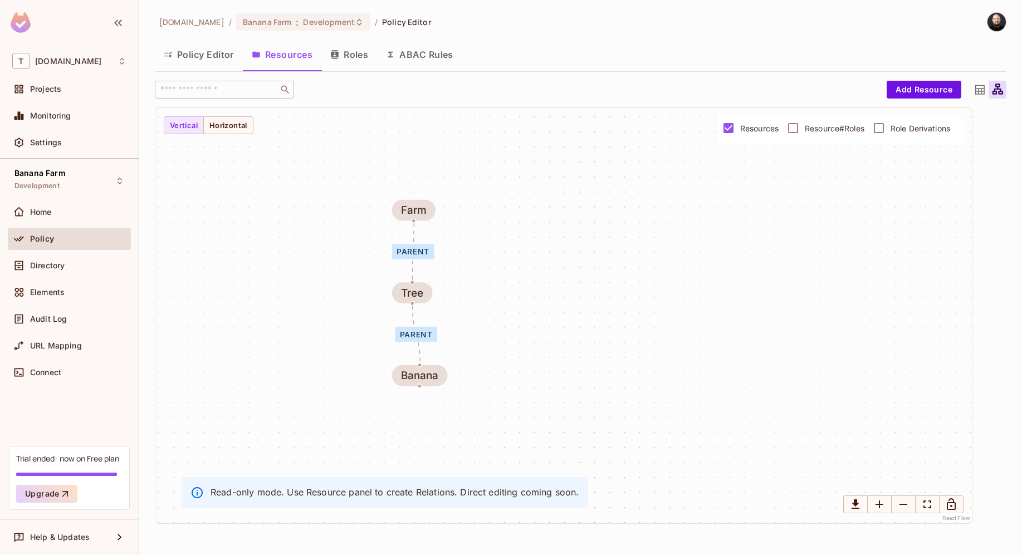
drag, startPoint x: 637, startPoint y: 232, endPoint x: 475, endPoint y: 256, distance: 163.9
click at [475, 256] on div "parent parent Banana Tree Farm" at bounding box center [563, 316] width 817 height 416
click at [827, 131] on span "Resource#Roles" at bounding box center [835, 128] width 60 height 11
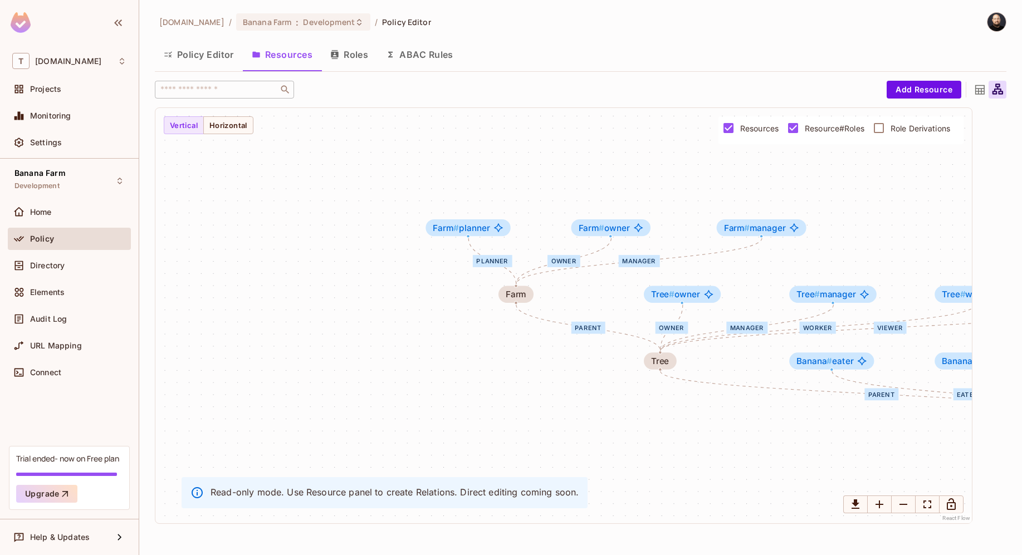
drag, startPoint x: 677, startPoint y: 309, endPoint x: 417, endPoint y: 250, distance: 266.1
click at [417, 250] on div "eater tester viewer picker parent owner manager worker viewer parent planner ow…" at bounding box center [563, 316] width 817 height 416
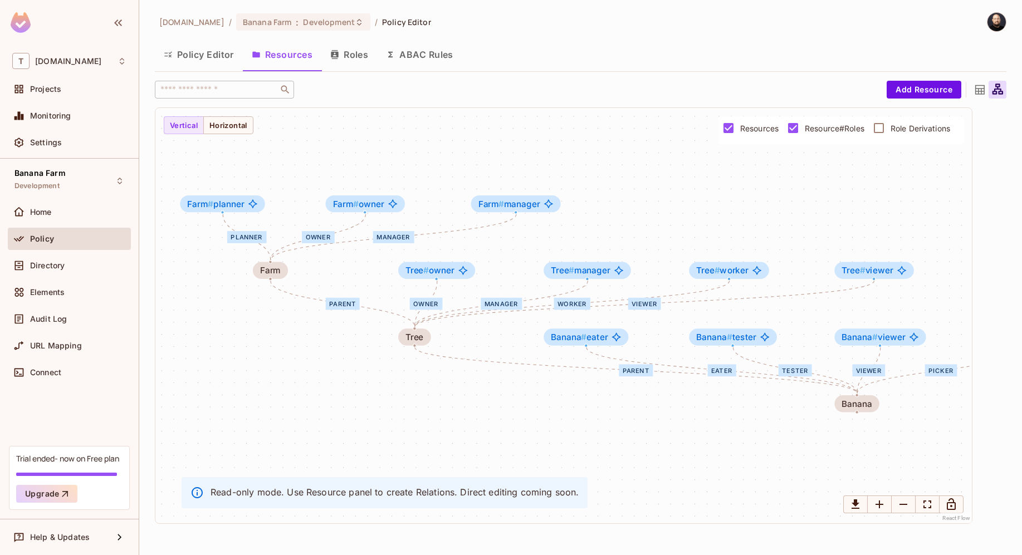
drag, startPoint x: 621, startPoint y: 298, endPoint x: 375, endPoint y: 274, distance: 246.9
click at [375, 274] on div "eater tester viewer picker parent owner manager worker viewer parent planner ow…" at bounding box center [563, 316] width 817 height 416
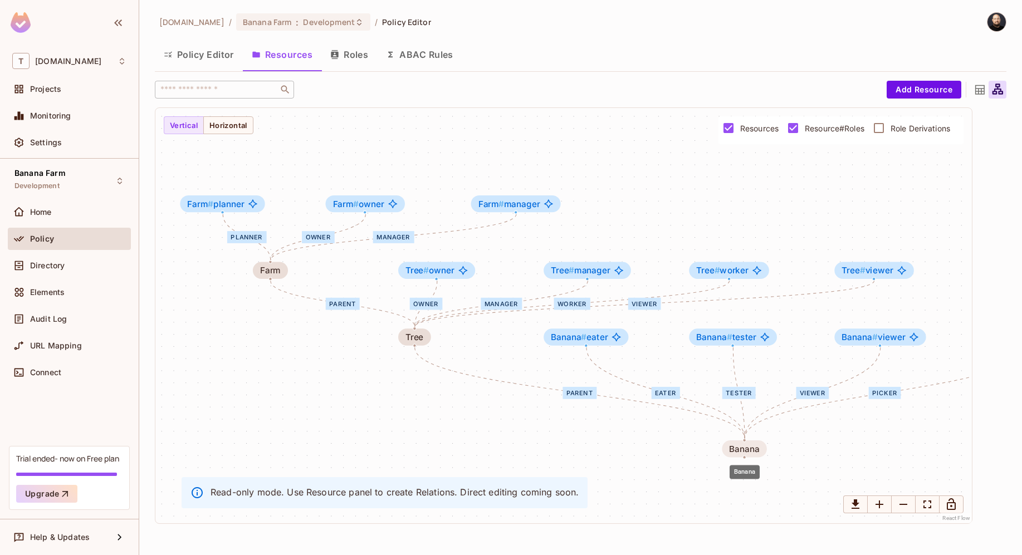
drag, startPoint x: 864, startPoint y: 413, endPoint x: 753, endPoint y: 449, distance: 116.6
click at [753, 449] on div "Banana" at bounding box center [744, 448] width 30 height 9
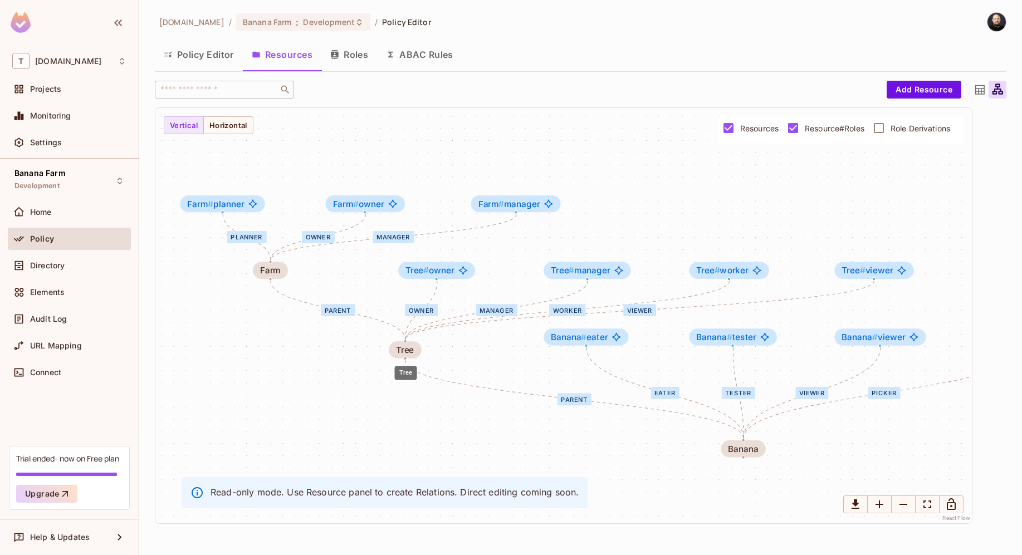
drag, startPoint x: 423, startPoint y: 345, endPoint x: 443, endPoint y: 349, distance: 20.5
click at [413, 359] on body "T [DOMAIN_NAME] Projects Monitoring Settings Banana Farm Development Home Polic…" at bounding box center [511, 277] width 1022 height 555
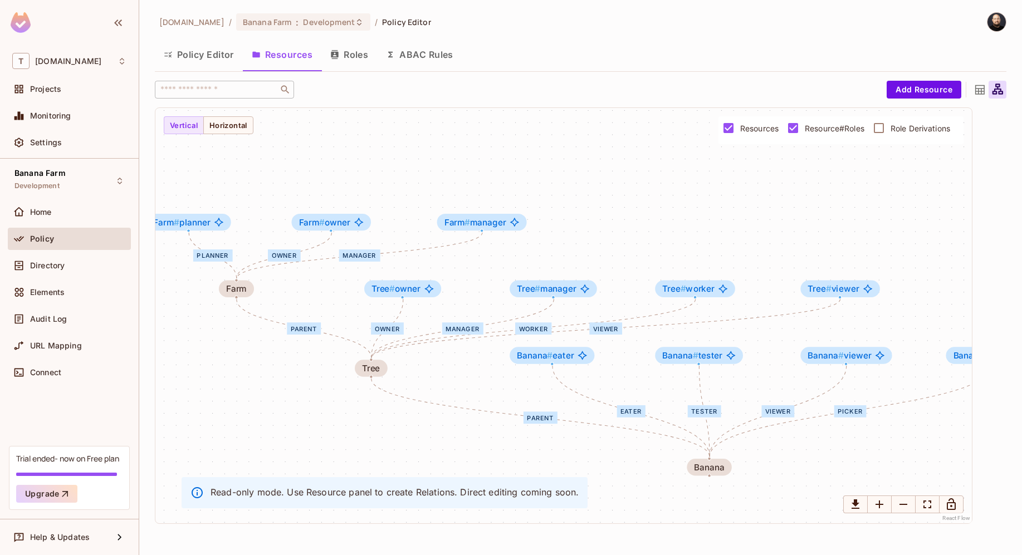
drag, startPoint x: 715, startPoint y: 449, endPoint x: 689, endPoint y: 442, distance: 26.5
click at [681, 467] on div "eater tester viewer picker parent owner manager worker viewer parent planner ow…" at bounding box center [563, 316] width 817 height 416
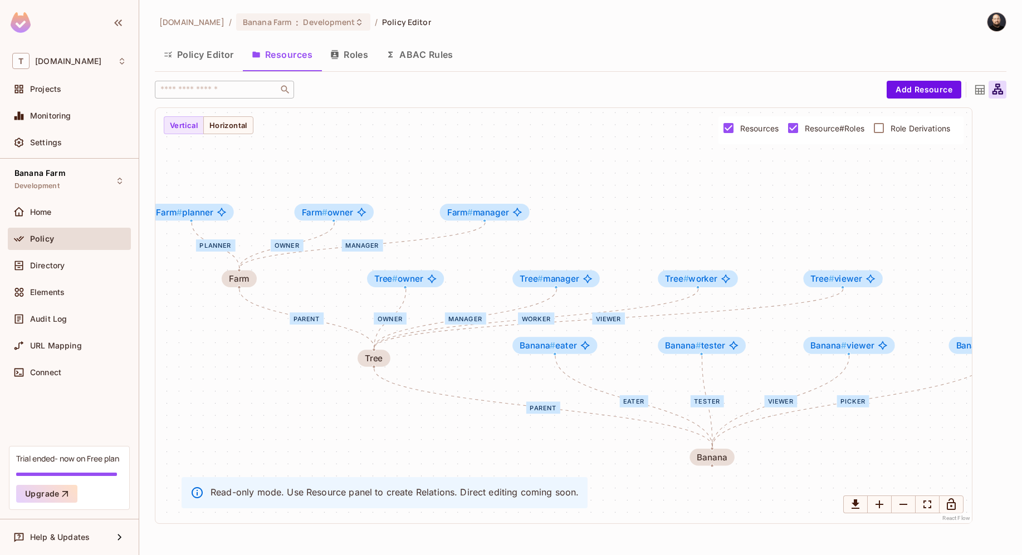
click at [689, 438] on div "eater tester viewer picker parent owner manager worker viewer parent planner ow…" at bounding box center [563, 316] width 817 height 416
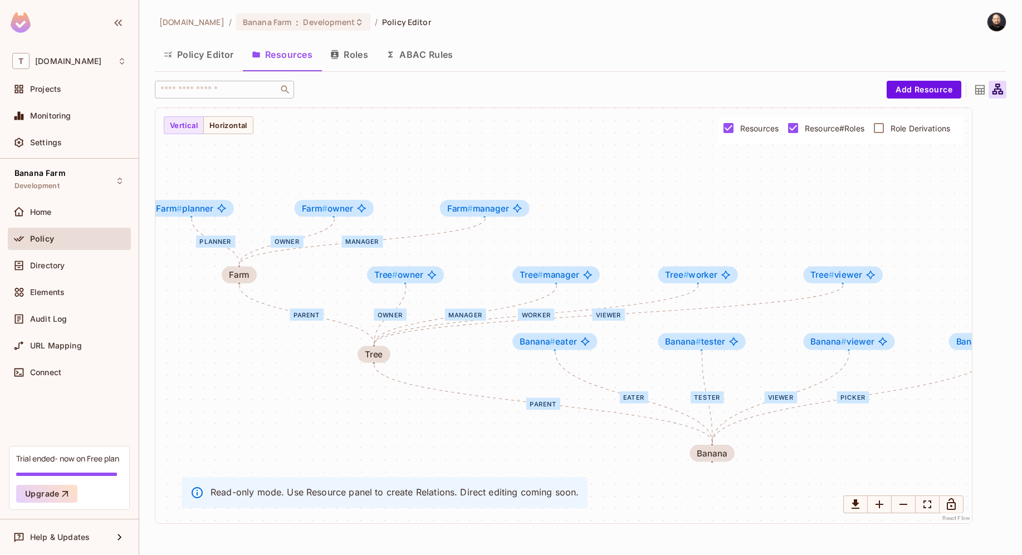
drag, startPoint x: 682, startPoint y: 413, endPoint x: 608, endPoint y: 372, distance: 84.8
click at [608, 372] on div "eater tester viewer picker parent owner manager worker viewer parent planner ow…" at bounding box center [563, 316] width 817 height 416
drag, startPoint x: 662, startPoint y: 348, endPoint x: 642, endPoint y: 365, distance: 26.5
click at [642, 365] on span "Banana # tester" at bounding box center [633, 361] width 60 height 9
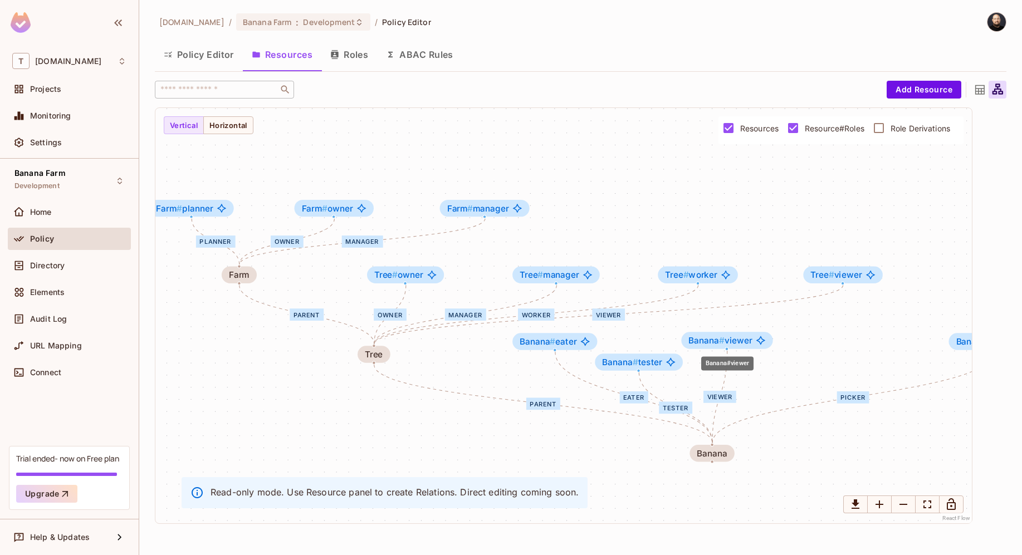
drag, startPoint x: 830, startPoint y: 344, endPoint x: 708, endPoint y: 343, distance: 122.0
click at [708, 343] on span "Banana #" at bounding box center [707, 340] width 36 height 10
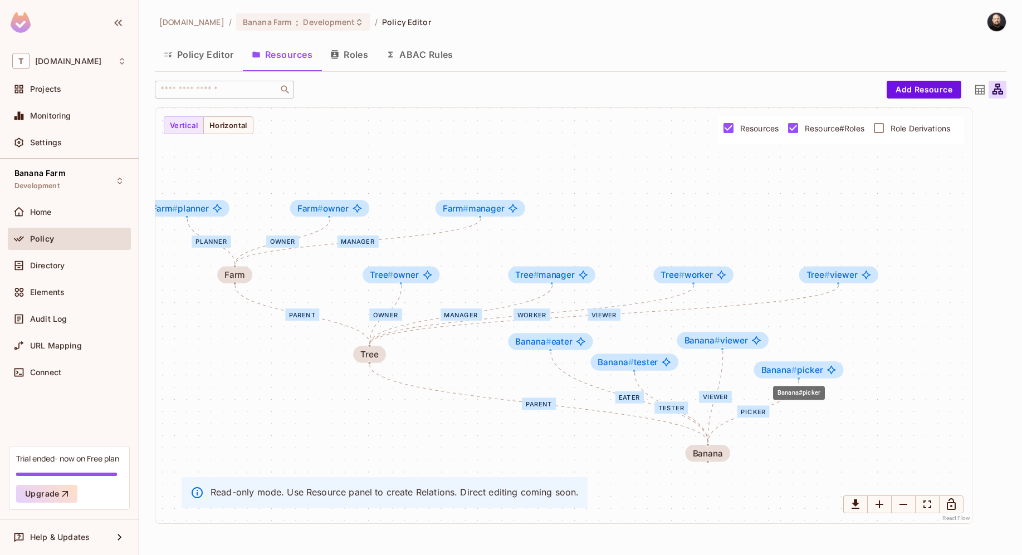
drag, startPoint x: 961, startPoint y: 343, endPoint x: 757, endPoint y: 373, distance: 206.1
click at [757, 373] on div "Banana # picker" at bounding box center [799, 370] width 90 height 17
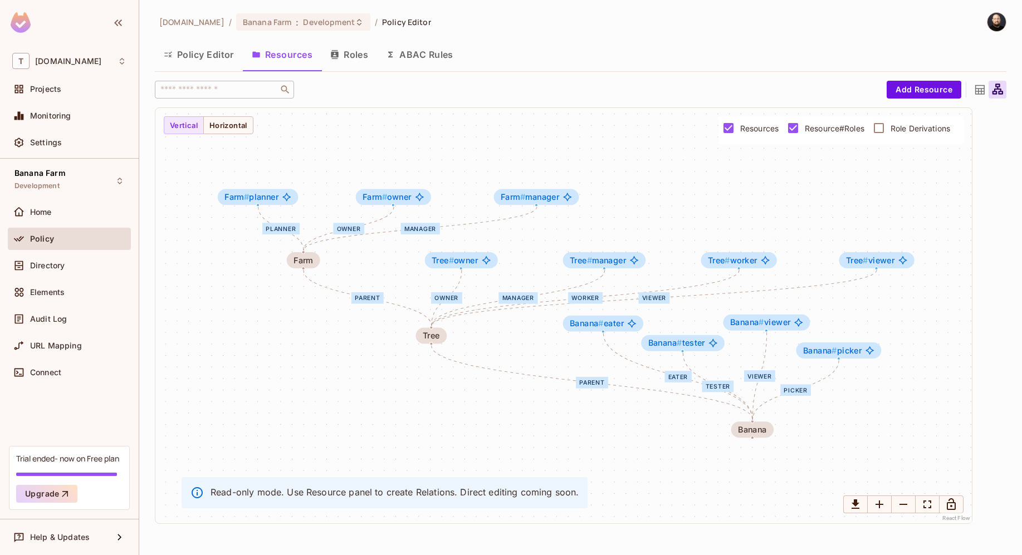
drag, startPoint x: 802, startPoint y: 338, endPoint x: 818, endPoint y: 320, distance: 24.1
click at [818, 320] on div "eater tester viewer picker parent owner manager worker viewer parent planner ow…" at bounding box center [563, 316] width 817 height 416
click at [909, 123] on span "Role Derivations" at bounding box center [921, 128] width 60 height 11
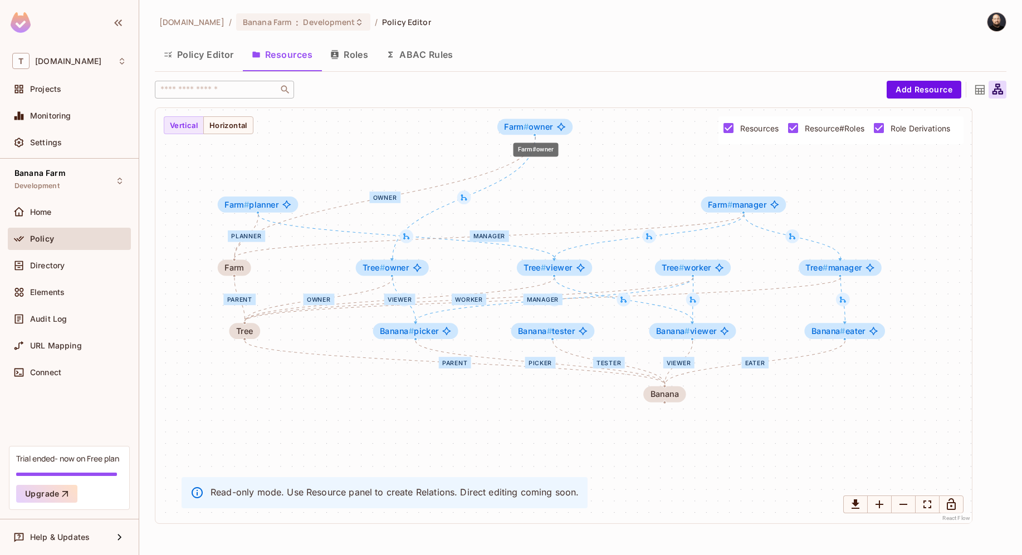
drag, startPoint x: 533, startPoint y: 199, endPoint x: 518, endPoint y: 140, distance: 60.5
click at [533, 126] on span "Farm # owner" at bounding box center [528, 127] width 48 height 9
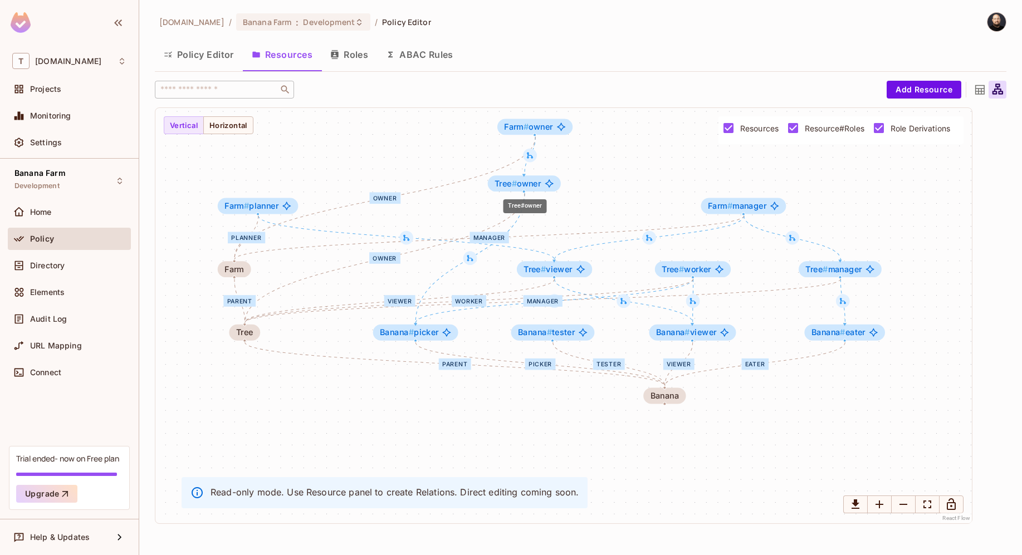
drag, startPoint x: 408, startPoint y: 270, endPoint x: 516, endPoint y: 196, distance: 130.7
click at [529, 186] on span "Tree # owner" at bounding box center [518, 183] width 46 height 9
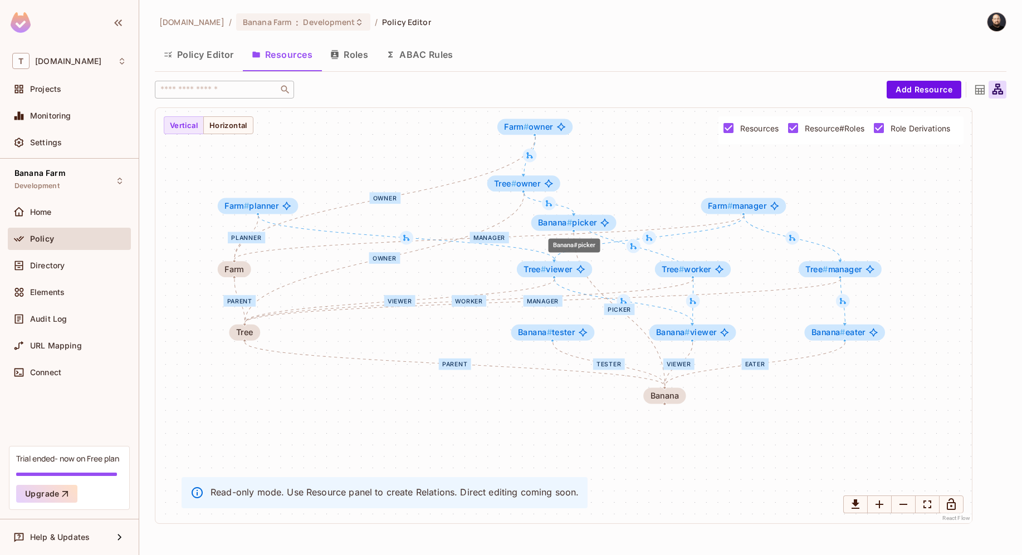
drag, startPoint x: 437, startPoint y: 331, endPoint x: 602, endPoint y: 216, distance: 200.9
click at [602, 216] on div "Banana # picker" at bounding box center [574, 223] width 85 height 16
click at [40, 289] on span "Elements" at bounding box center [47, 292] width 35 height 9
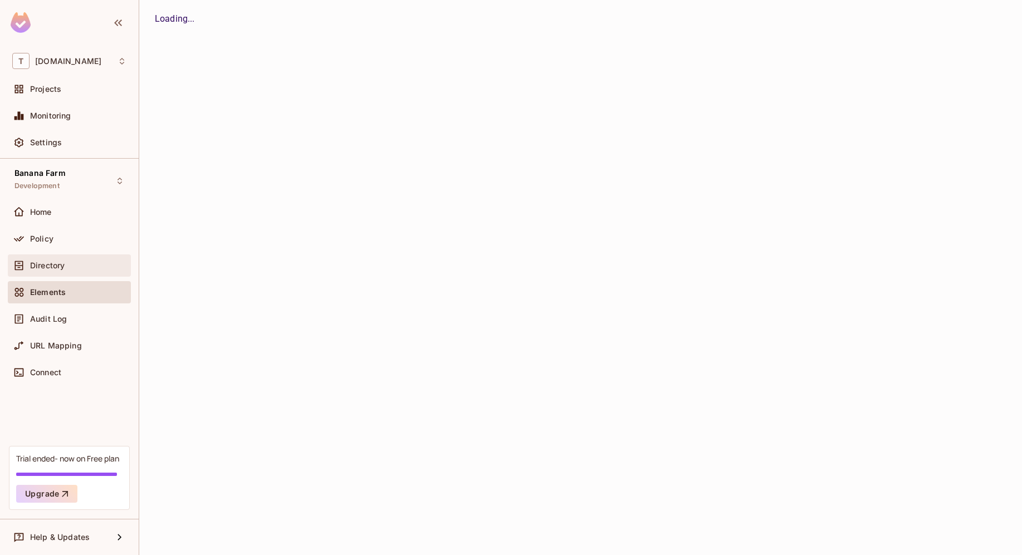
click at [45, 268] on span "Directory" at bounding box center [47, 265] width 35 height 9
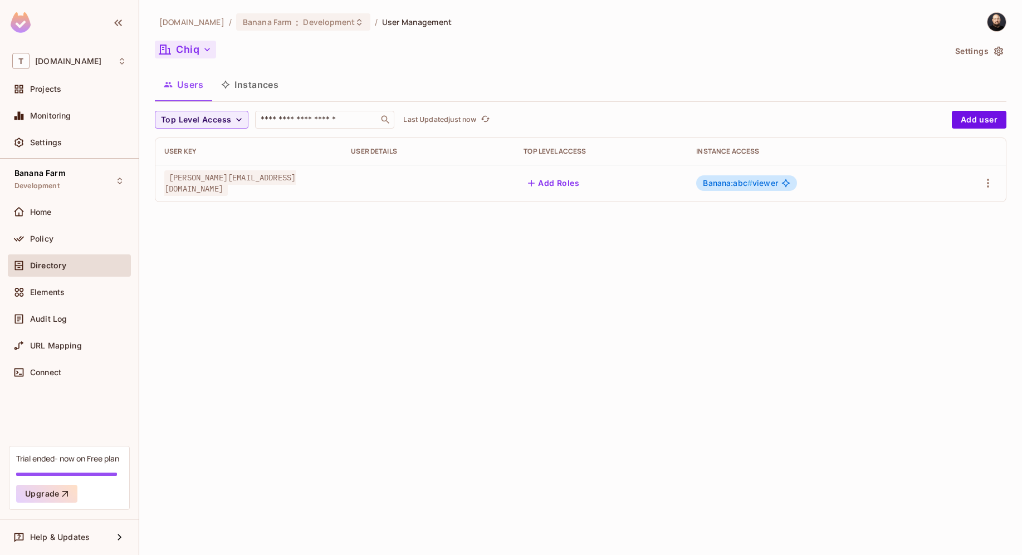
click at [203, 56] on button "Chiq" at bounding box center [185, 50] width 61 height 18
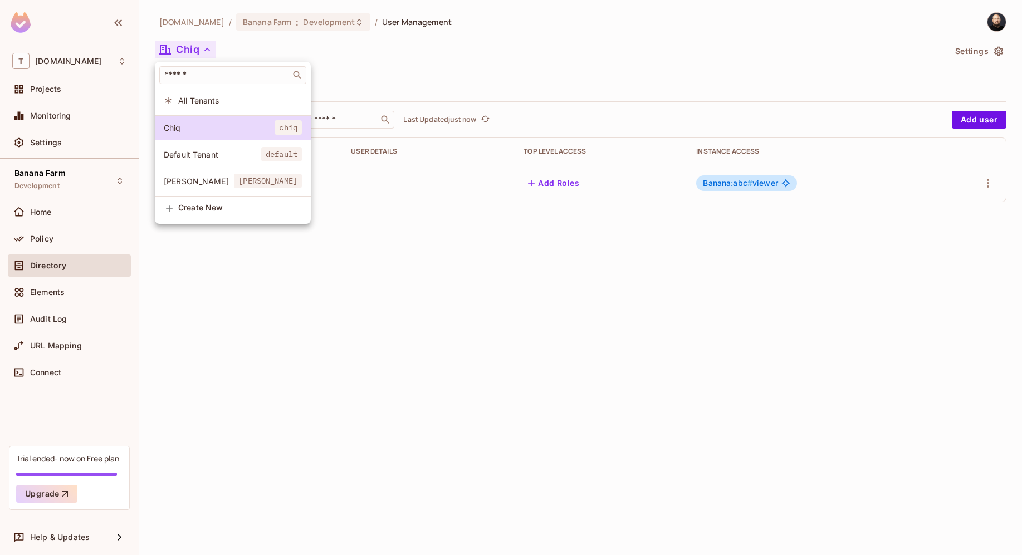
click at [206, 176] on li "[PERSON_NAME] [PERSON_NAME]" at bounding box center [233, 181] width 156 height 24
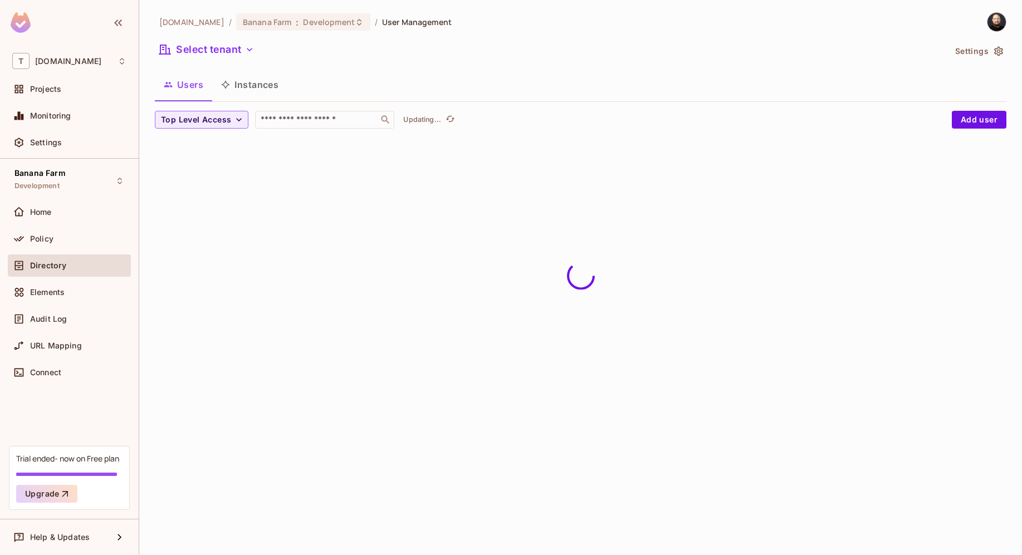
click at [206, 176] on div "​ All Tenants Chiq chiq Default Tenant default [PERSON_NAME] [PERSON_NAME] Crea…" at bounding box center [511, 277] width 1022 height 555
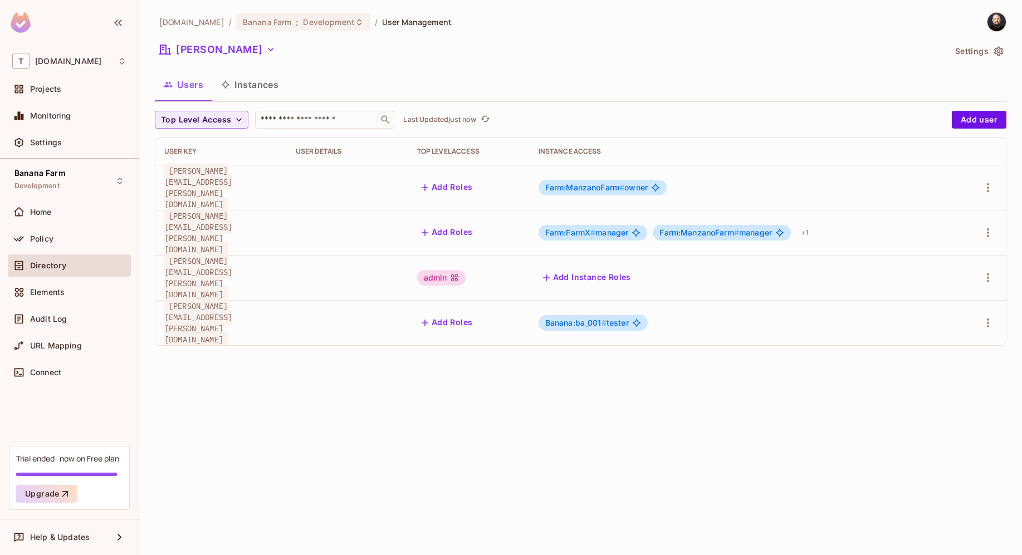
click at [252, 77] on button "Instances" at bounding box center [249, 85] width 75 height 28
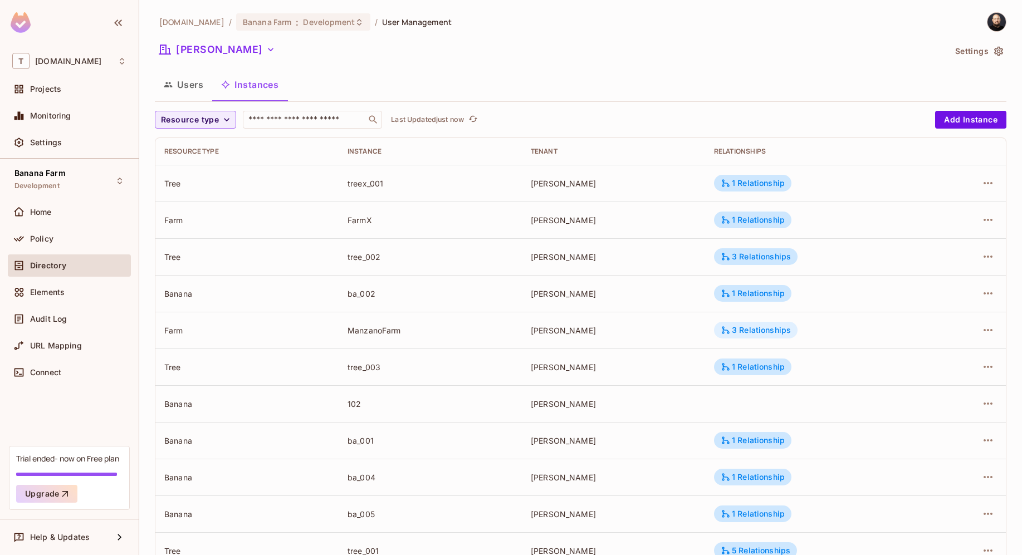
click at [727, 328] on div "3 Relationships" at bounding box center [756, 330] width 70 height 10
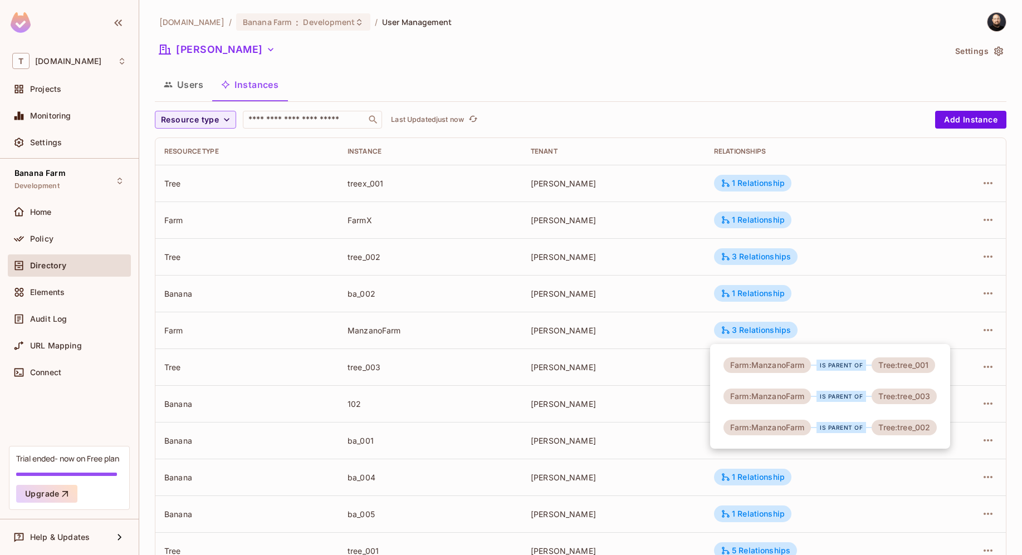
click at [878, 323] on div at bounding box center [511, 277] width 1022 height 555
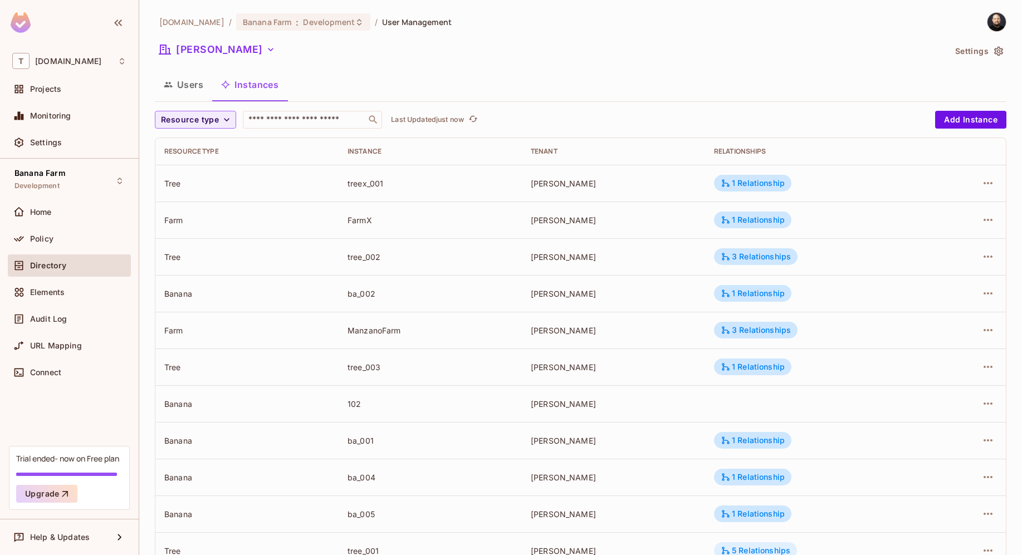
click at [750, 545] on div "5 Relationships" at bounding box center [755, 551] width 83 height 17
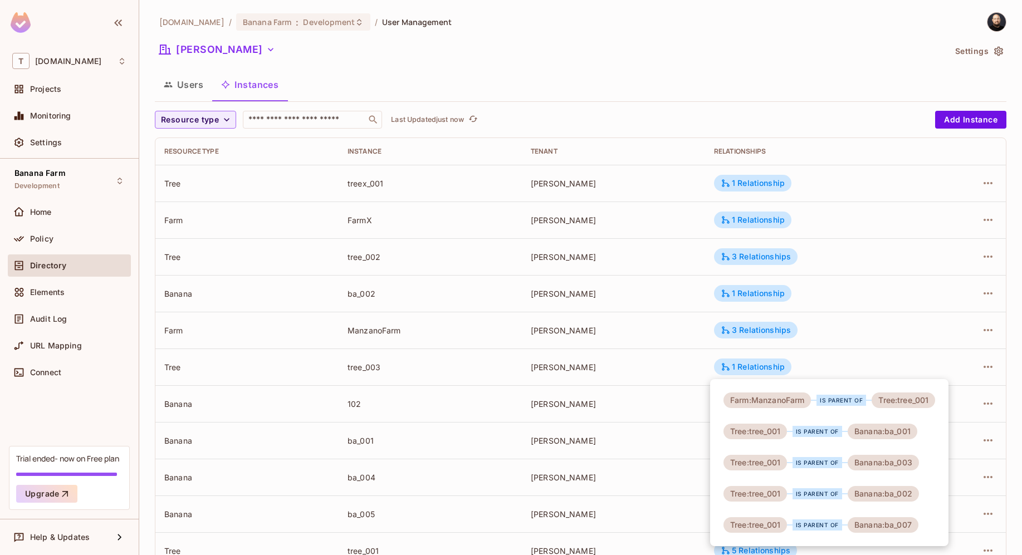
click at [449, 261] on div at bounding box center [511, 277] width 1022 height 555
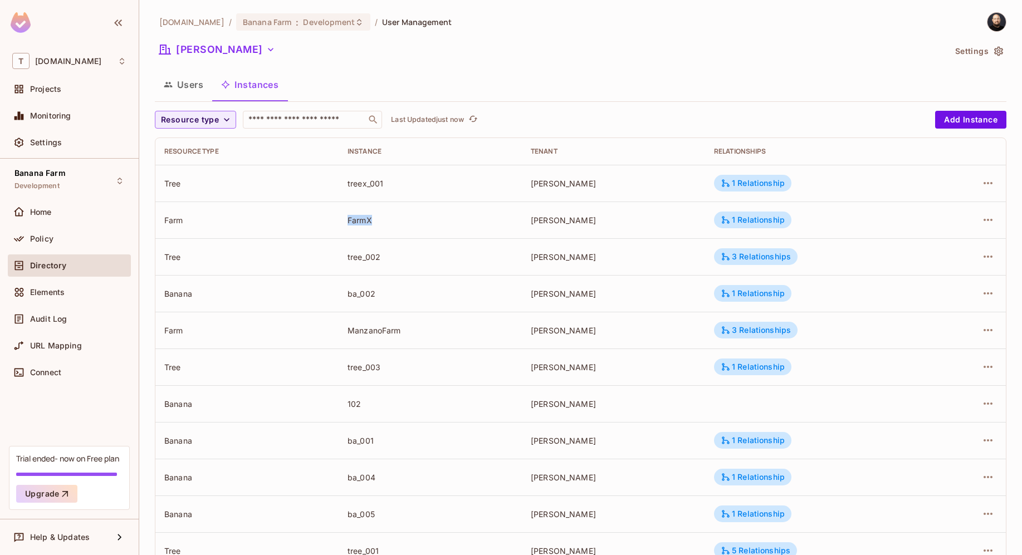
drag, startPoint x: 340, startPoint y: 221, endPoint x: 374, endPoint y: 219, distance: 34.0
click at [374, 219] on td "FarmX" at bounding box center [430, 220] width 183 height 37
click at [184, 88] on button "Users" at bounding box center [183, 85] width 57 height 28
